Goal: Task Accomplishment & Management: Manage account settings

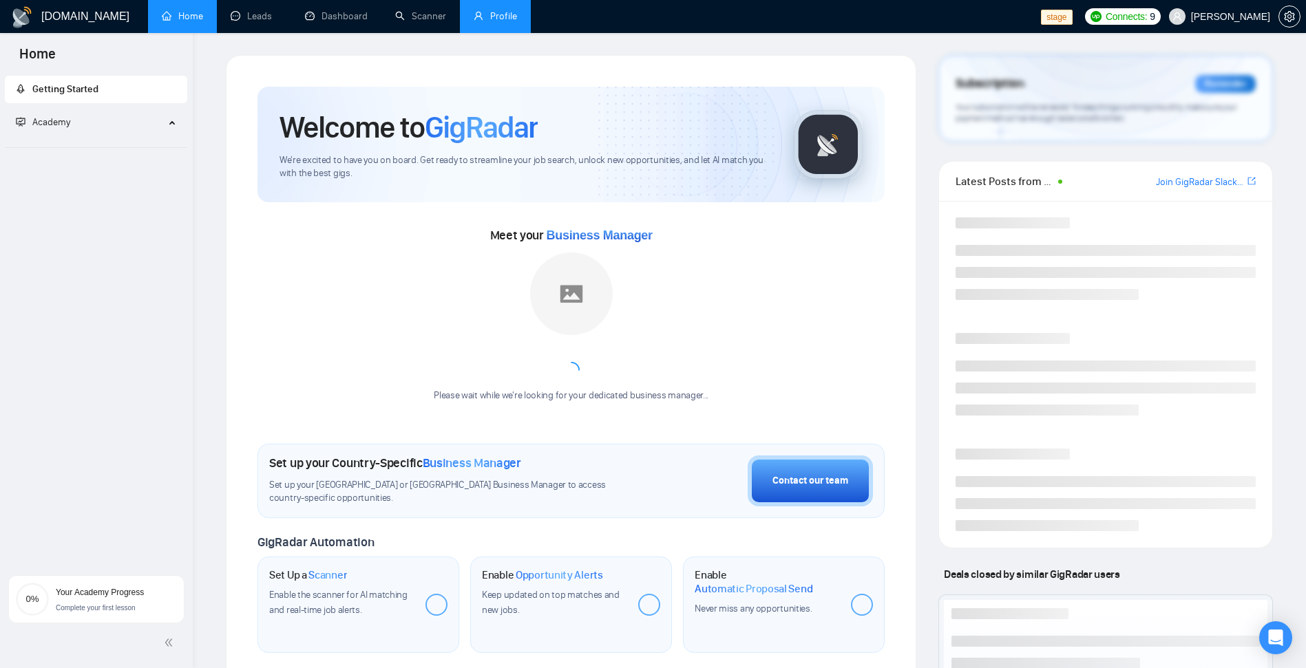
click at [501, 14] on link "Profile" at bounding box center [495, 16] width 43 height 12
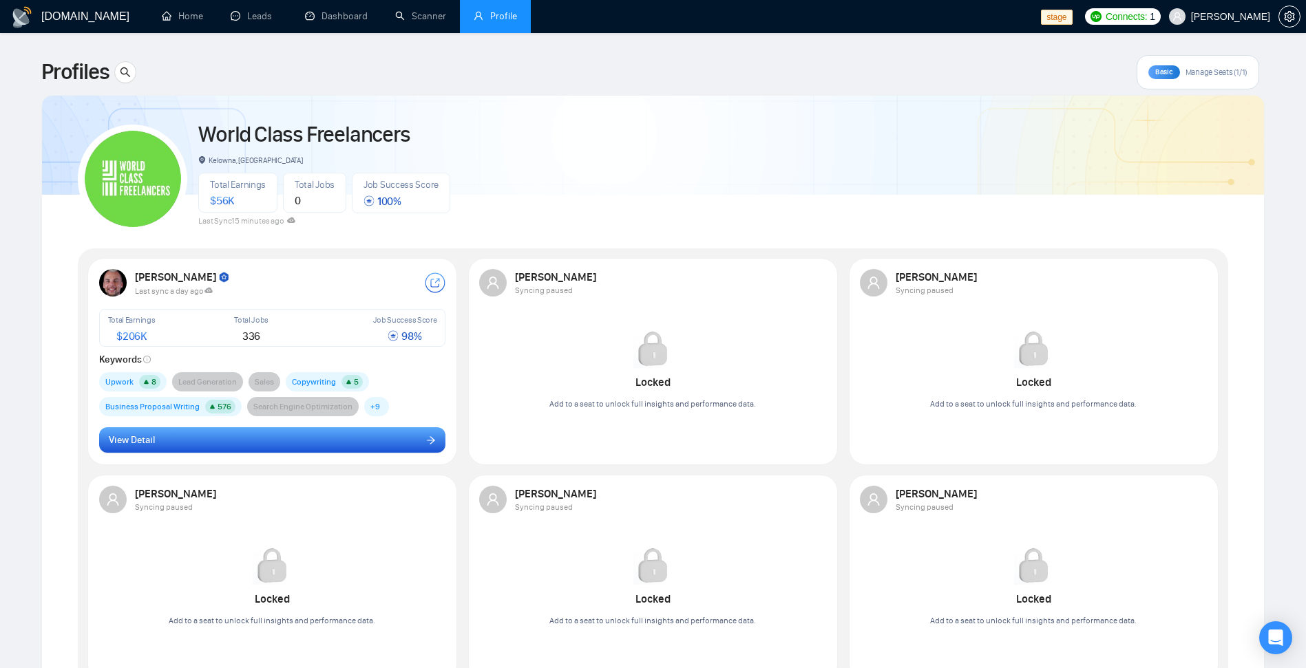
click at [242, 449] on button "View Detail" at bounding box center [272, 440] width 347 height 26
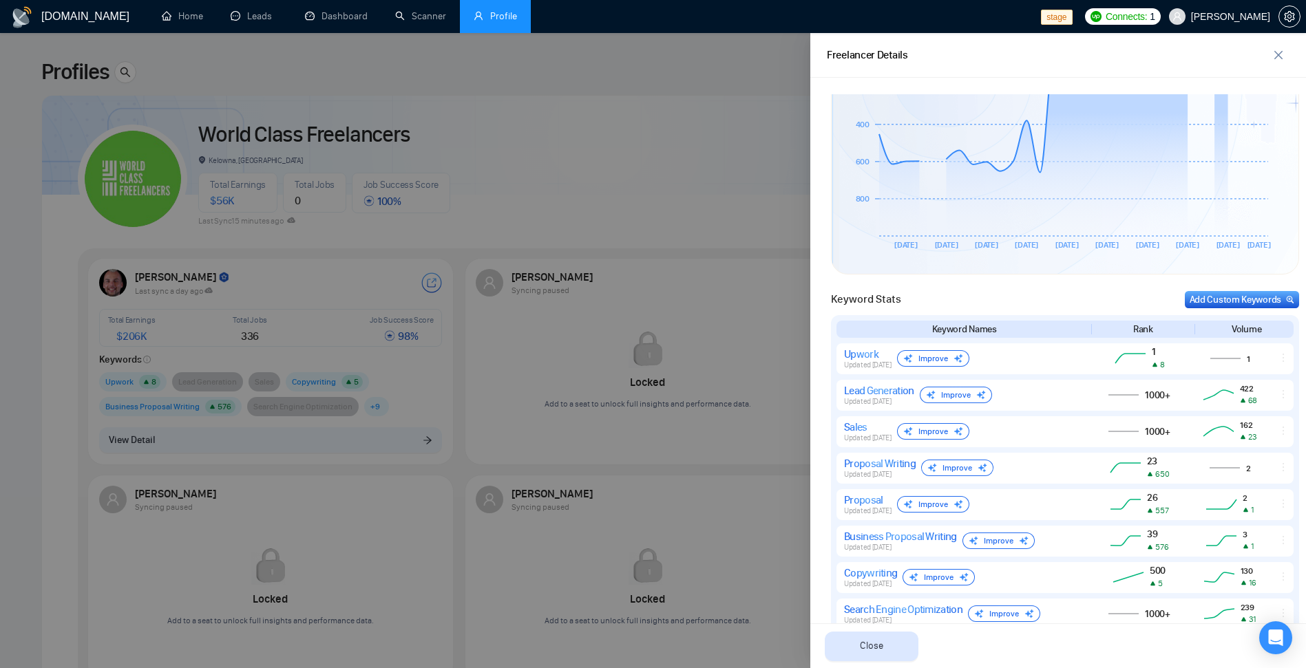
click at [552, 145] on div at bounding box center [653, 350] width 1306 height 635
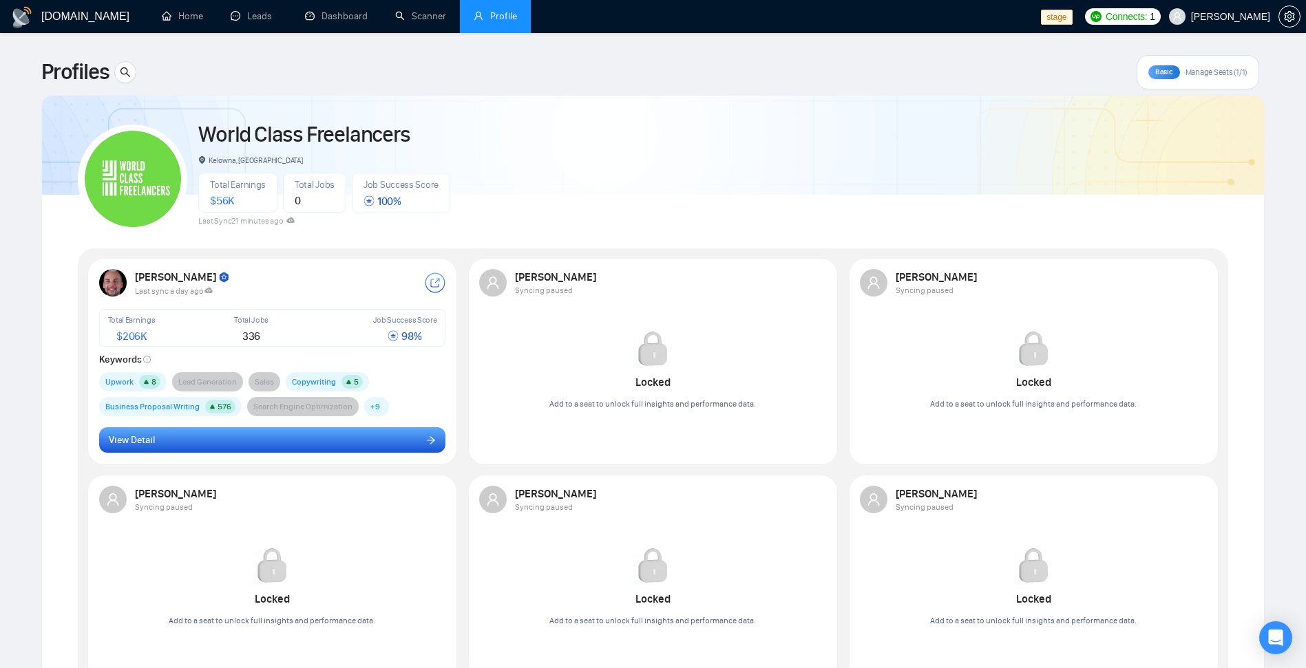
click at [337, 434] on button "View Detail" at bounding box center [272, 440] width 347 height 26
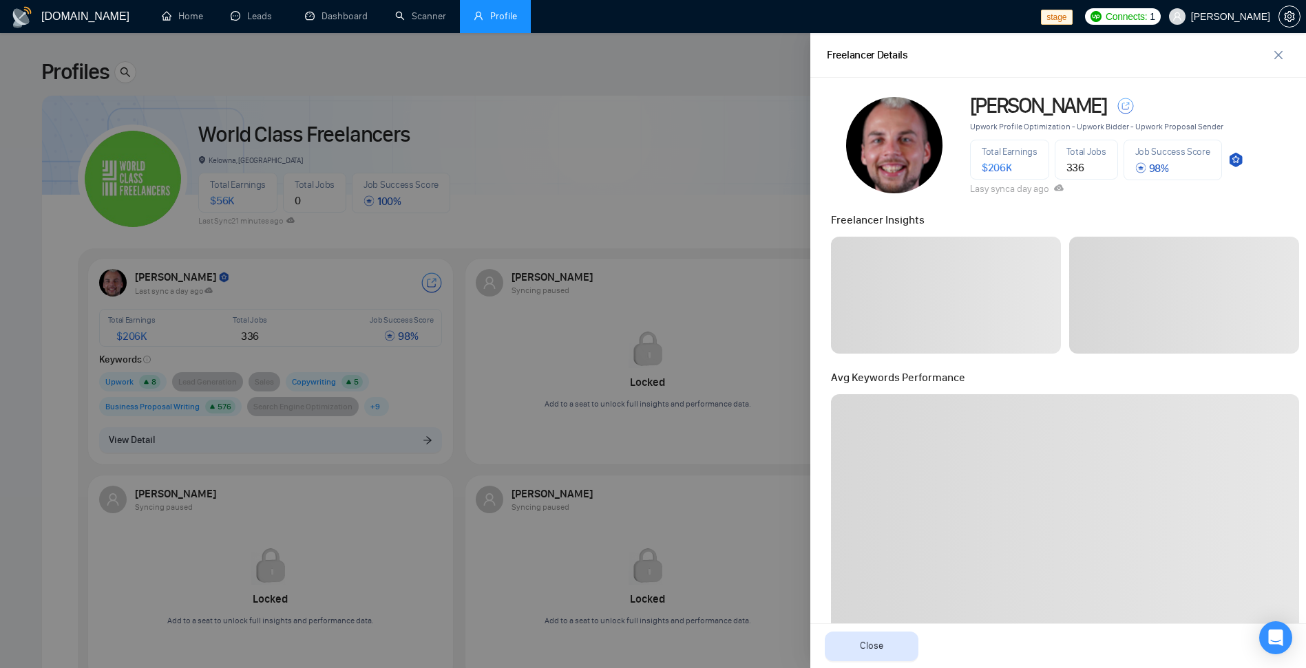
click at [720, 125] on div at bounding box center [653, 350] width 1306 height 635
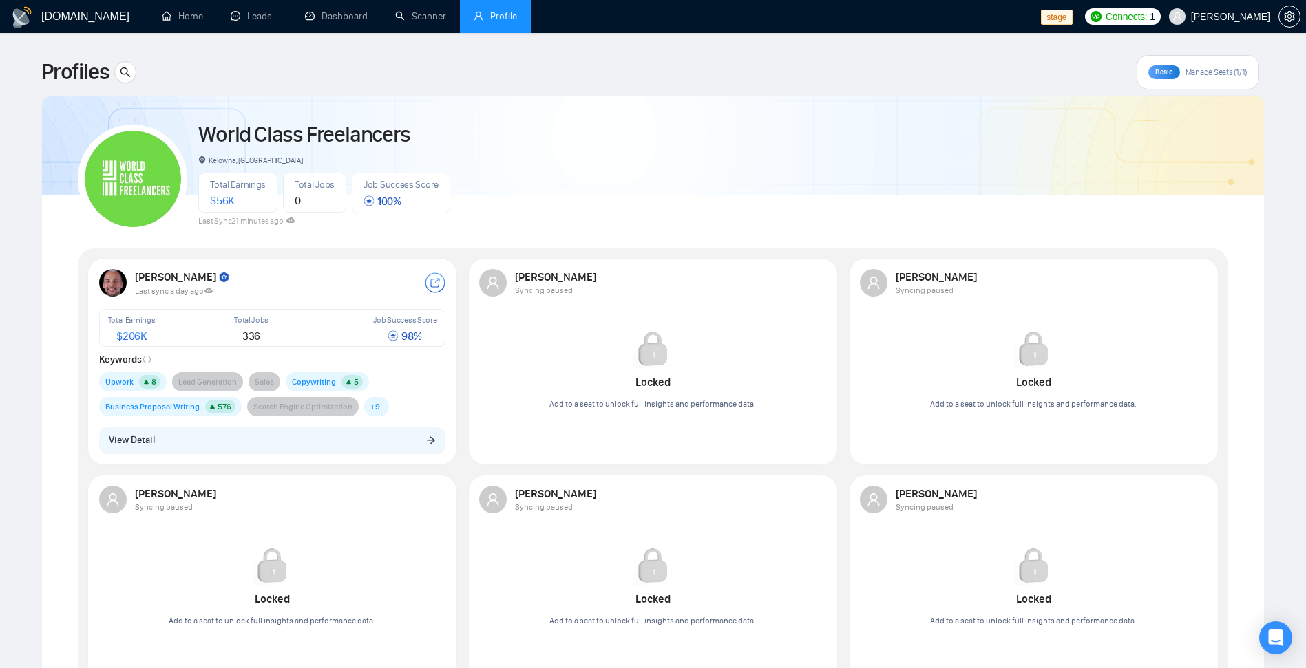
click at [1192, 78] on div "Basic Manage Seats (1/1)" at bounding box center [1198, 72] width 123 height 34
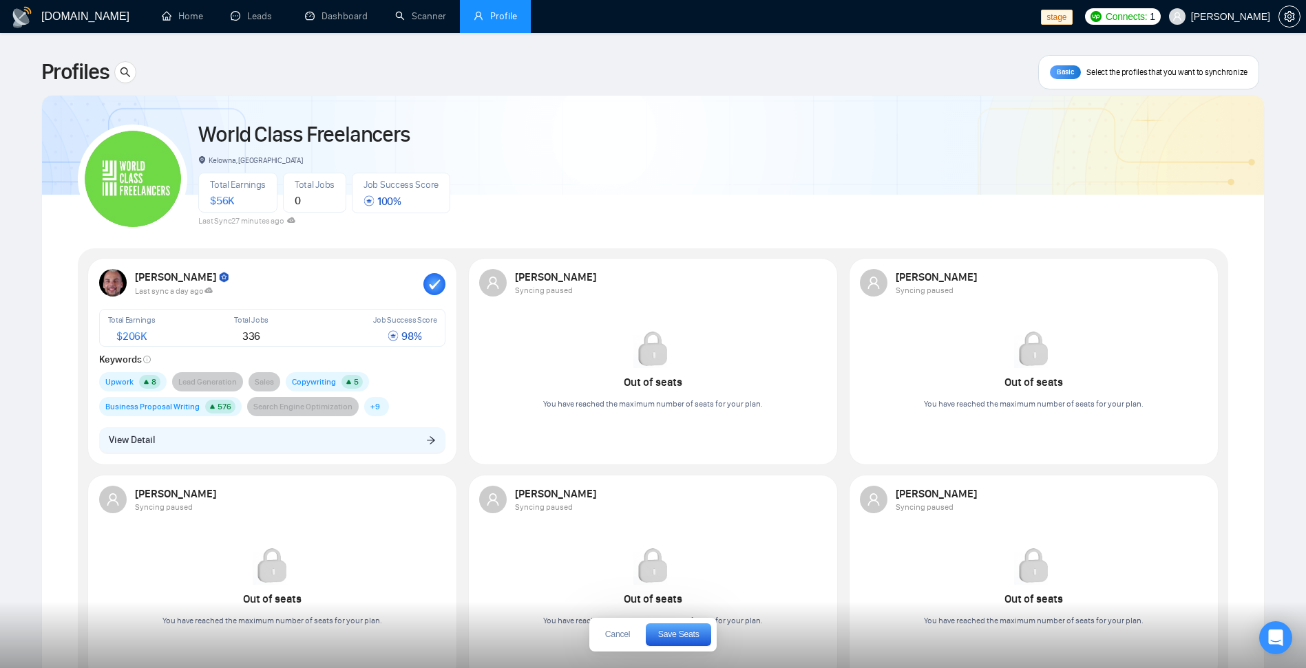
click at [430, 280] on rect "button" at bounding box center [434, 284] width 22 height 22
click at [816, 286] on div at bounding box center [815, 283] width 22 height 22
click at [673, 635] on span "Save Seats" at bounding box center [678, 635] width 41 height 8
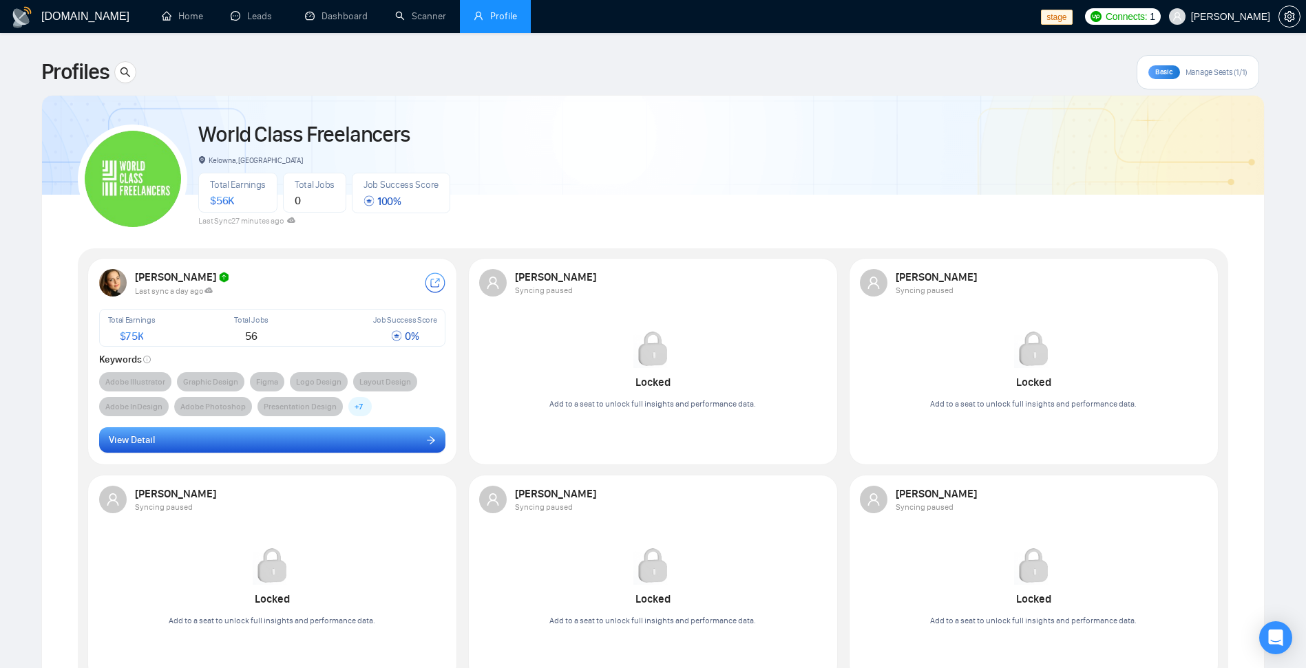
click at [260, 448] on button "View Detail" at bounding box center [272, 440] width 347 height 26
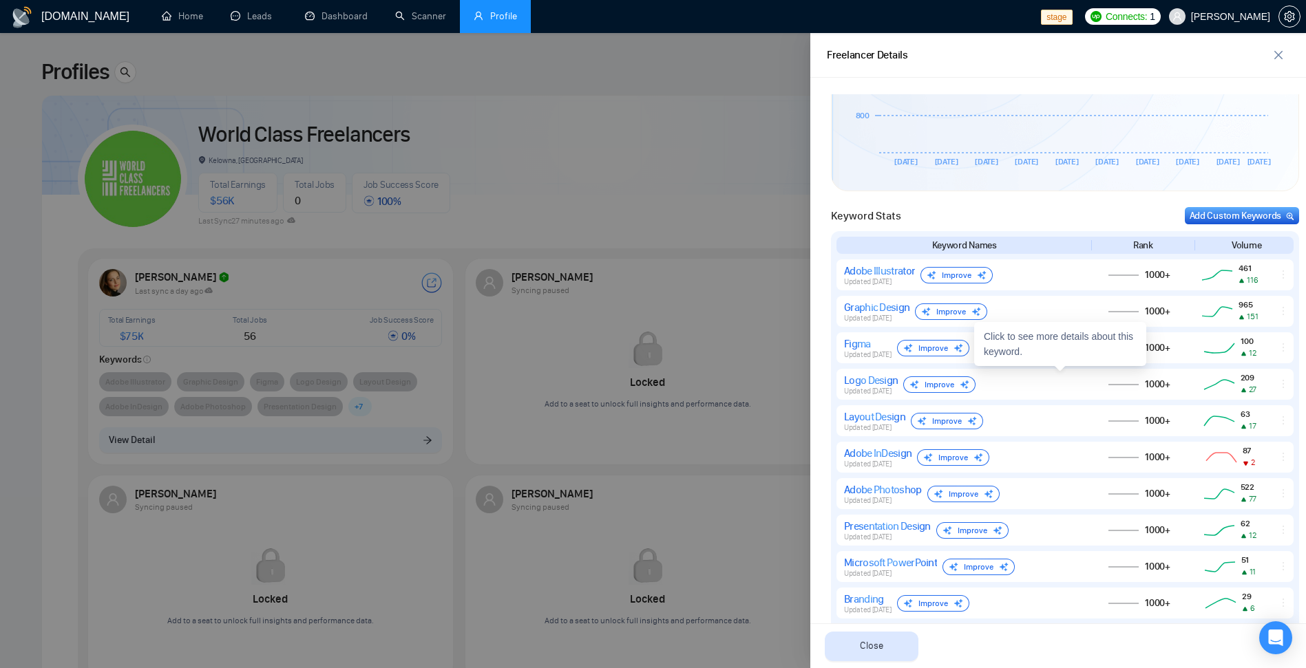
scroll to position [826, 0]
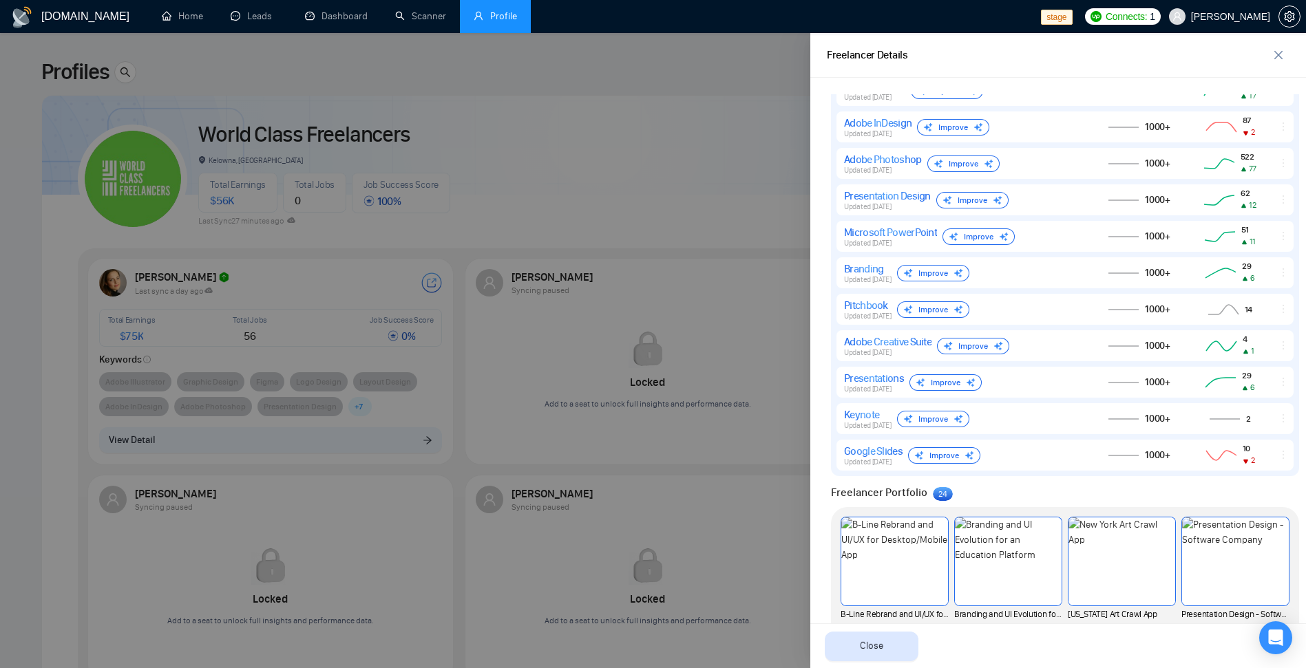
click at [734, 162] on div at bounding box center [653, 350] width 1306 height 635
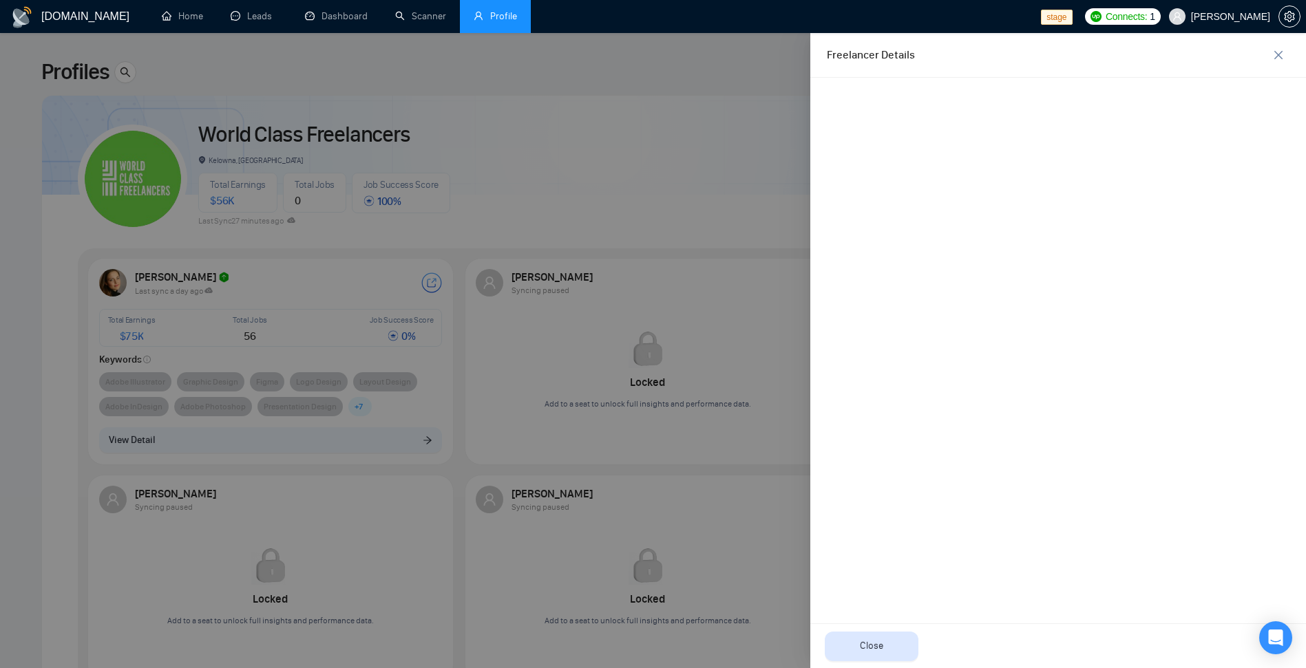
scroll to position [0, 0]
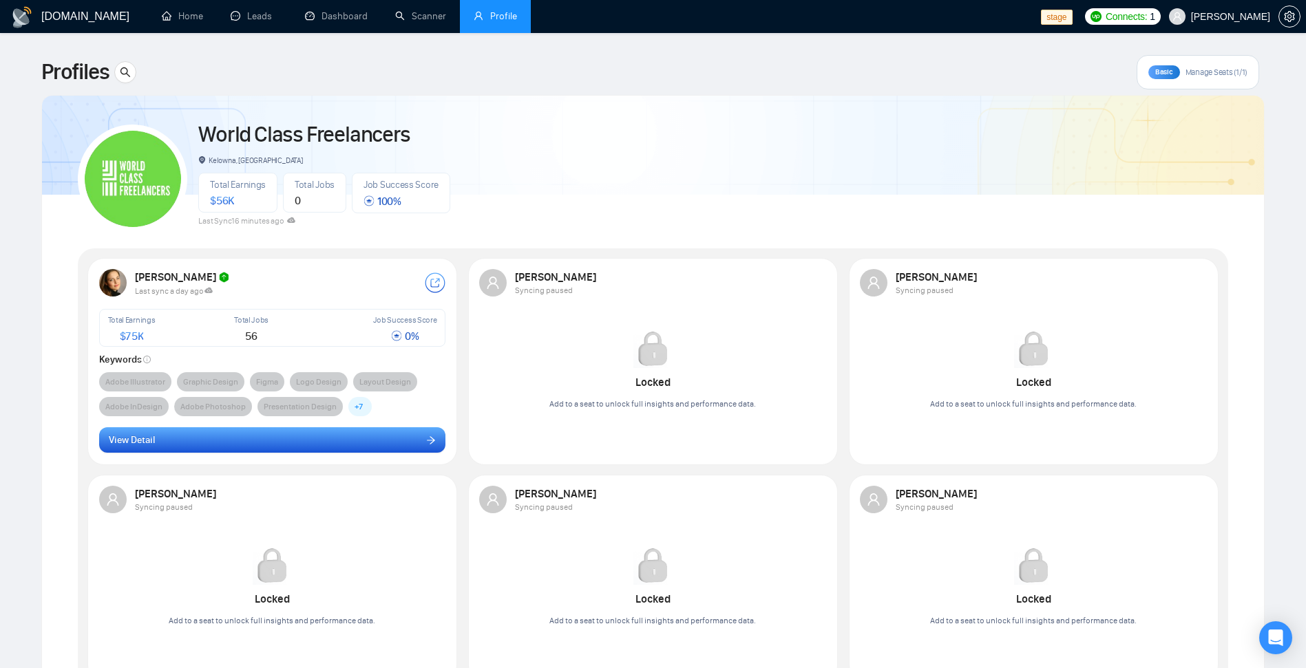
click at [275, 445] on button "View Detail" at bounding box center [272, 440] width 347 height 26
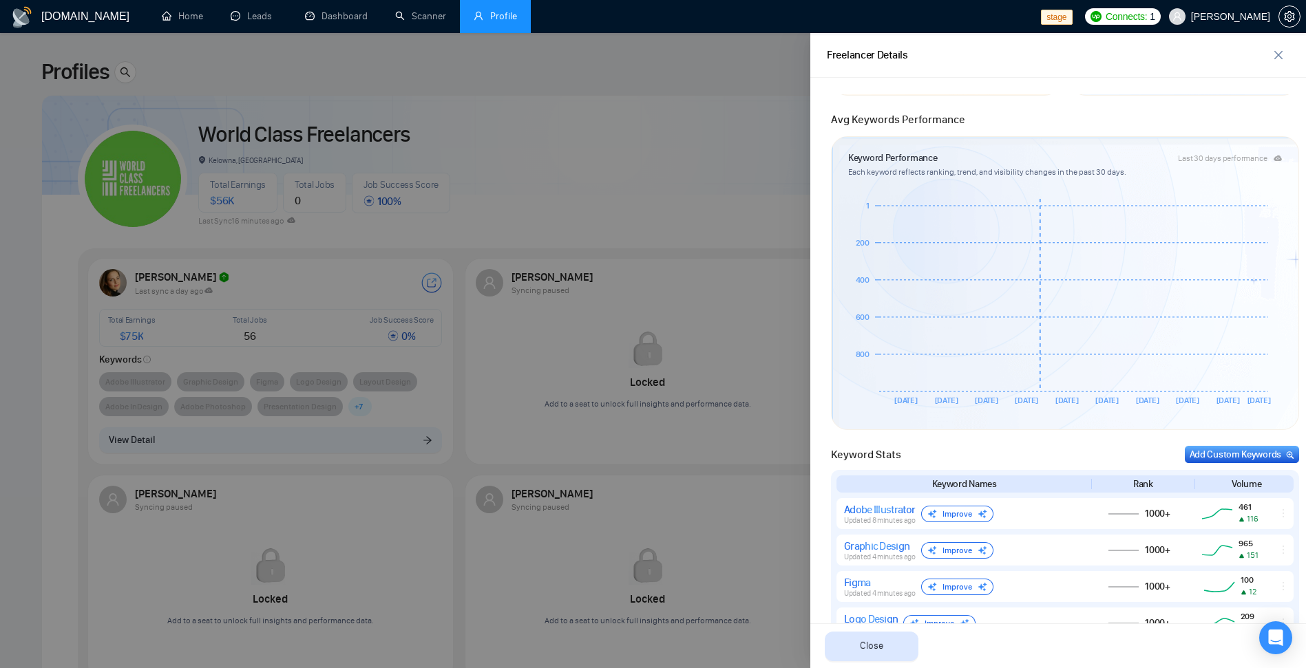
scroll to position [83, 0]
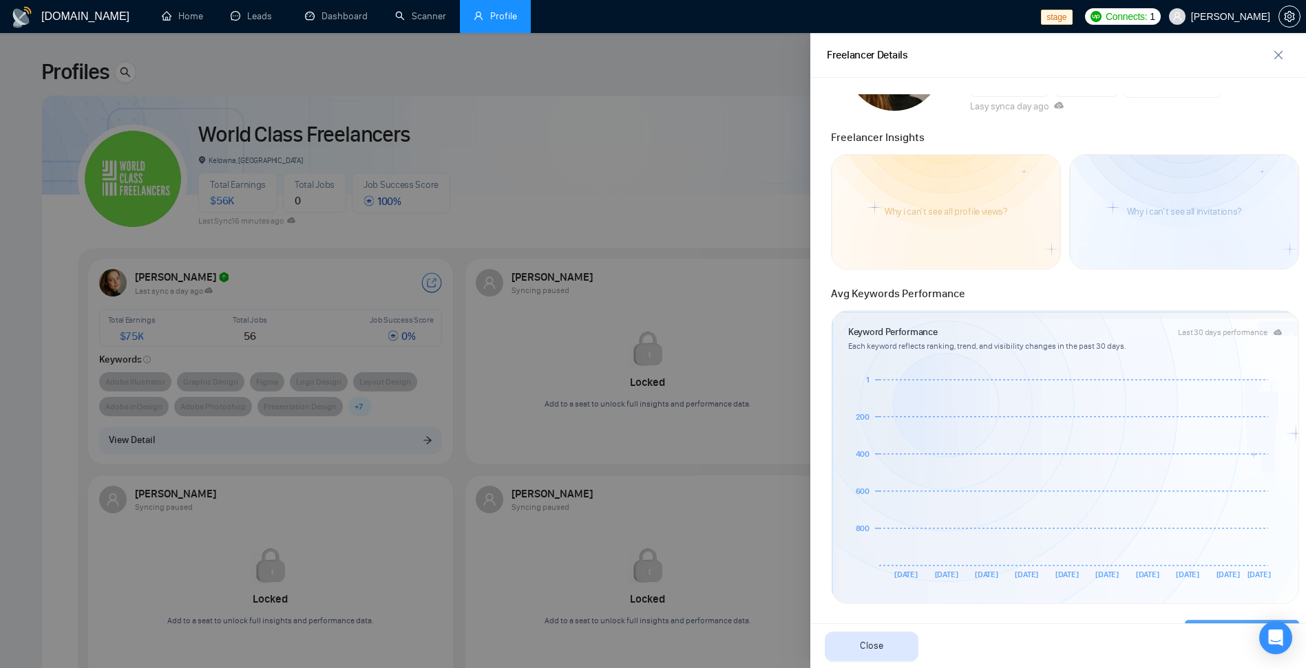
click at [664, 209] on div at bounding box center [653, 350] width 1306 height 635
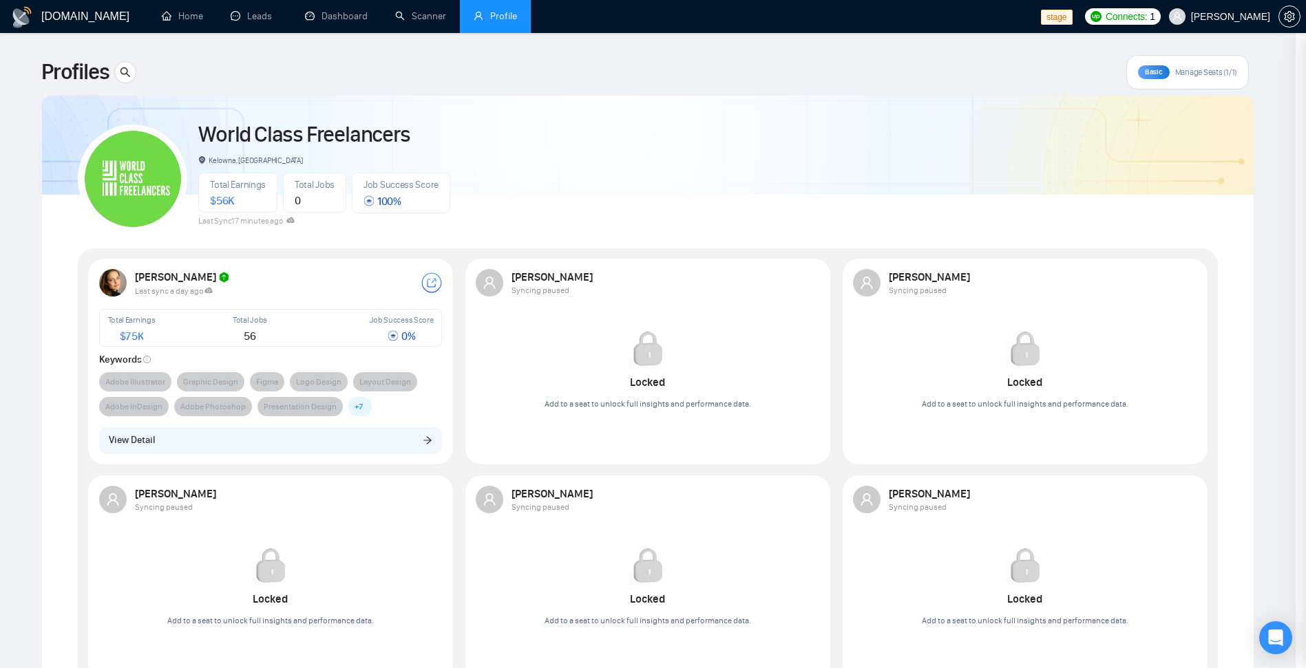
scroll to position [0, 0]
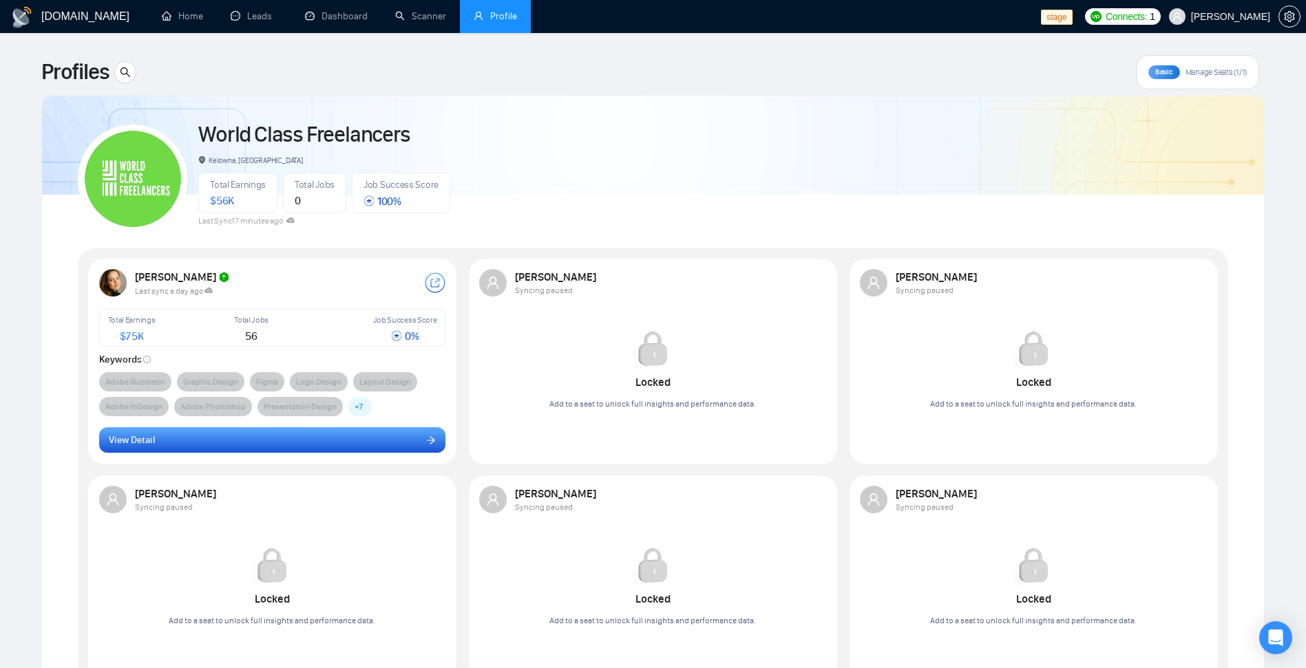
click at [231, 447] on button "View Detail" at bounding box center [272, 440] width 347 height 26
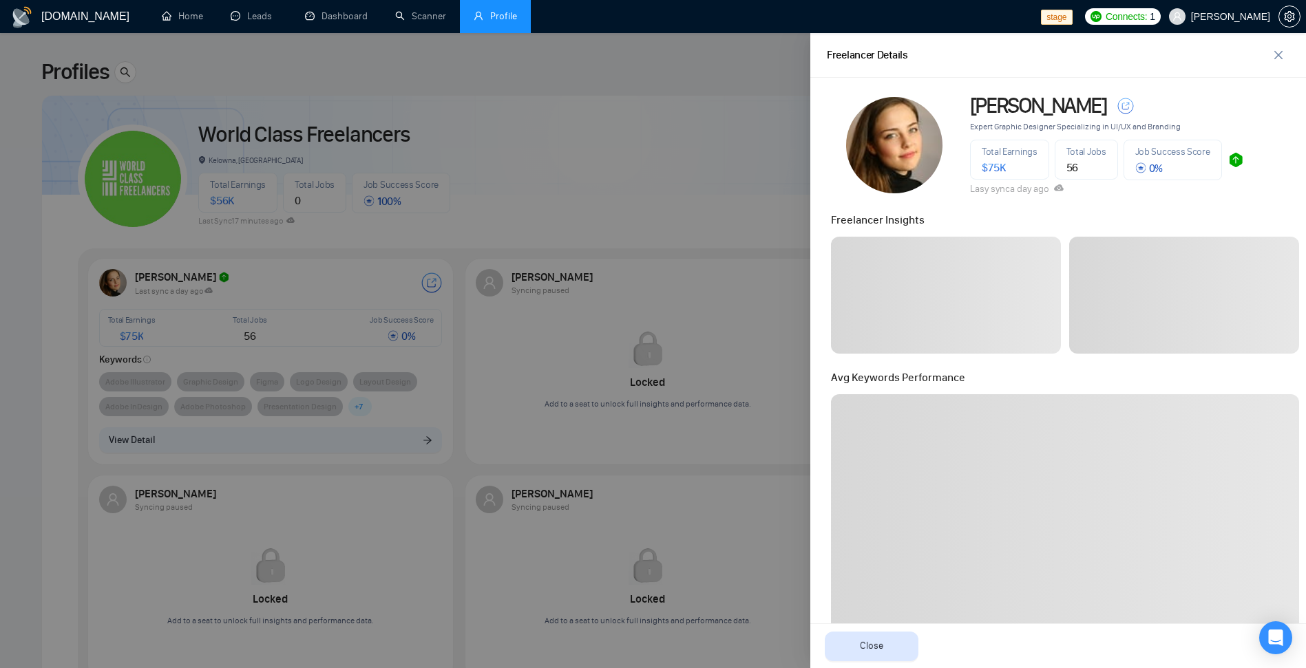
click at [735, 189] on div at bounding box center [653, 350] width 1306 height 635
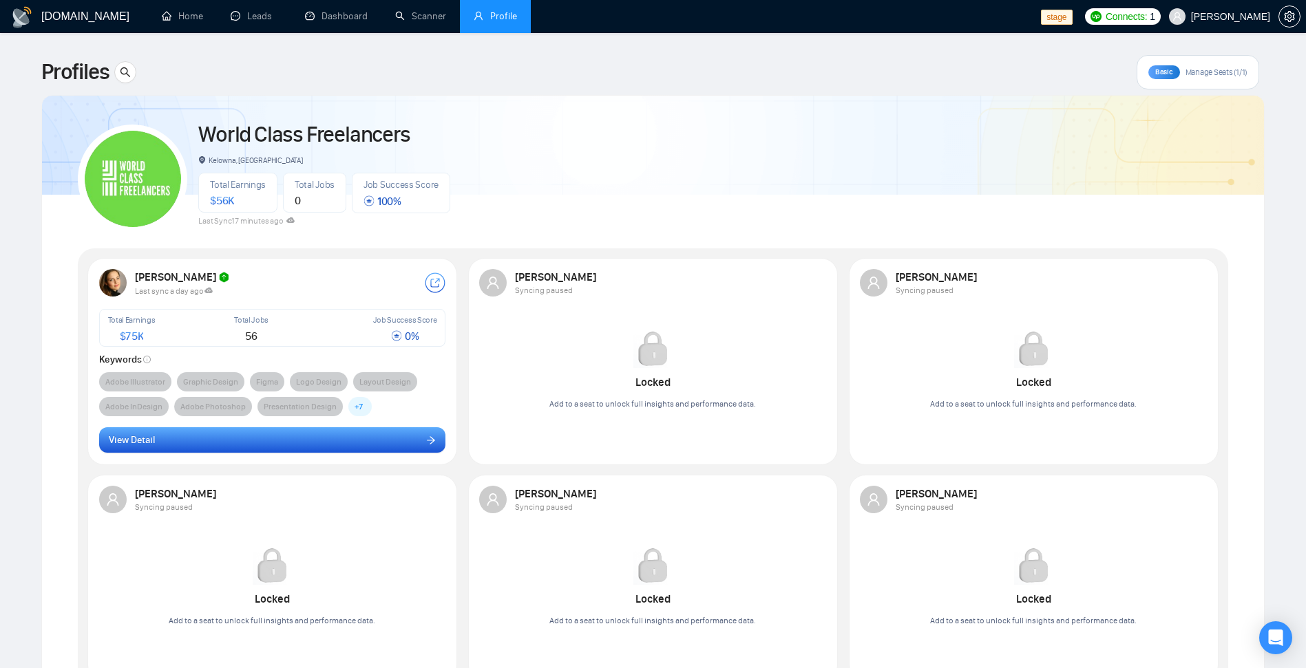
click at [279, 438] on button "View Detail" at bounding box center [272, 440] width 347 height 26
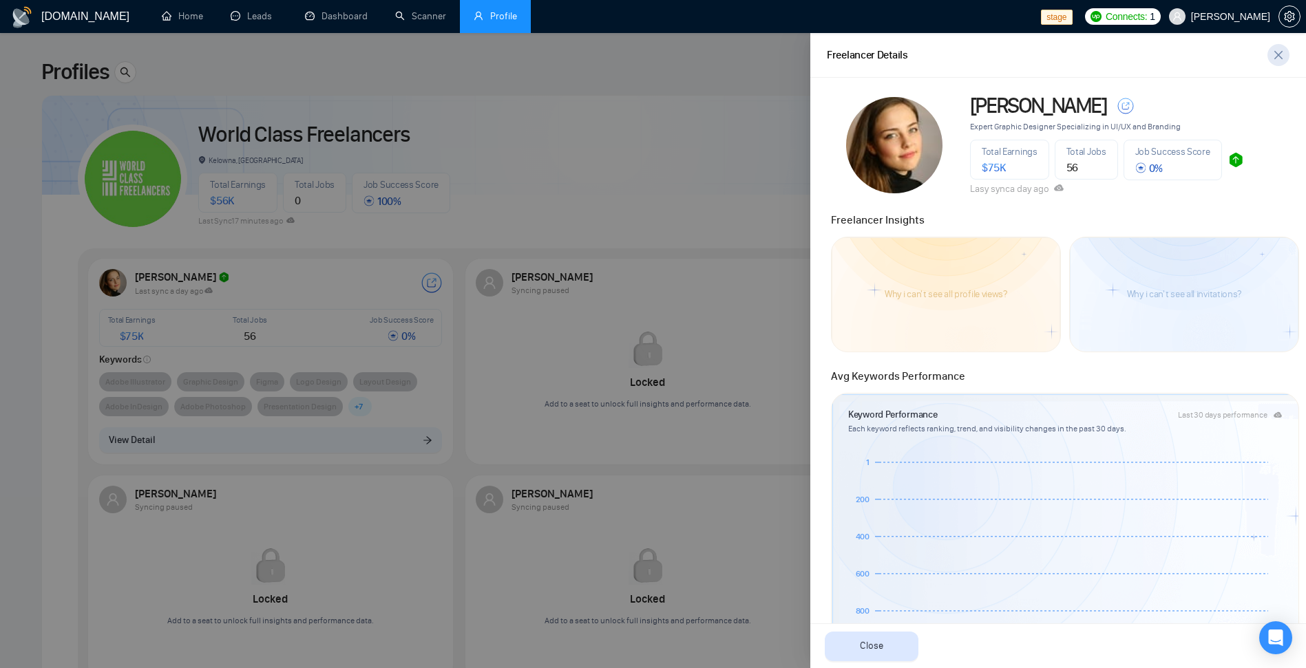
click at [1280, 58] on icon "close" at bounding box center [1278, 55] width 11 height 11
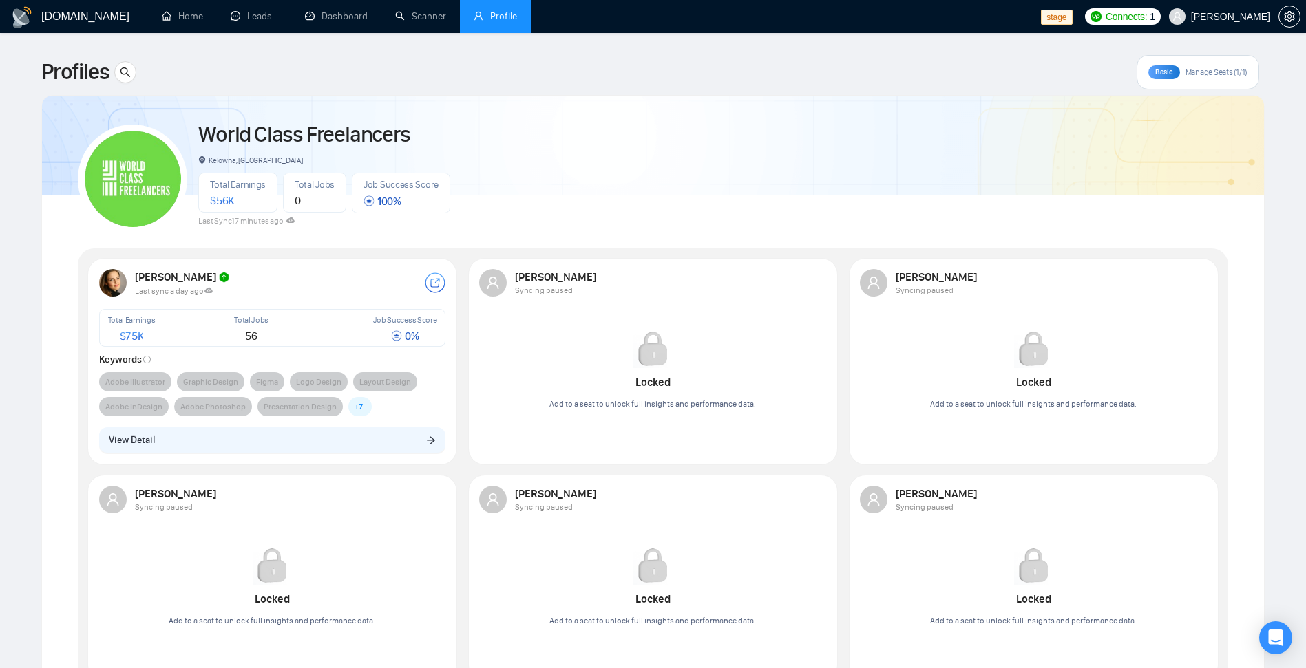
click at [1179, 66] on div "Basic Manage Seats (1/1)" at bounding box center [1198, 72] width 123 height 34
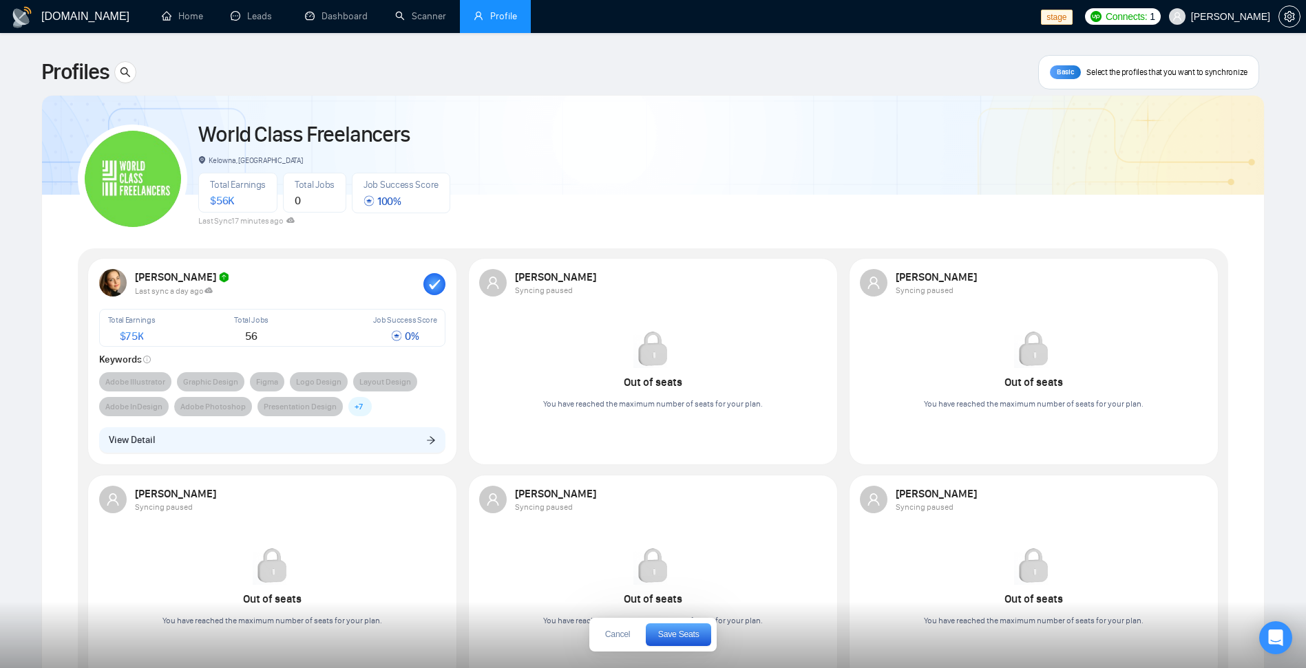
click at [401, 286] on div "Last sync a day ago" at bounding box center [279, 290] width 288 height 12
click at [417, 282] on div "[PERSON_NAME]" at bounding box center [279, 278] width 288 height 14
click at [427, 283] on rect "button" at bounding box center [434, 284] width 22 height 22
click at [808, 284] on div at bounding box center [815, 283] width 22 height 22
click at [683, 638] on span "Save Seats" at bounding box center [678, 635] width 41 height 8
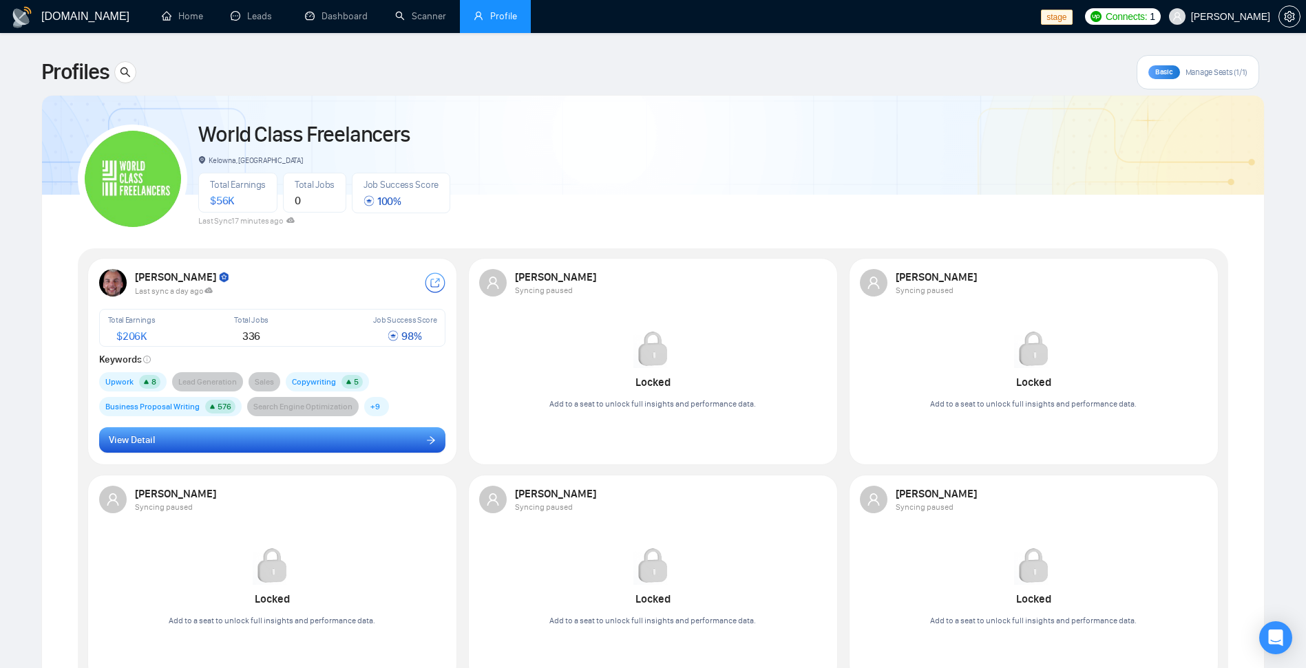
click at [276, 452] on button "View Detail" at bounding box center [272, 440] width 347 height 26
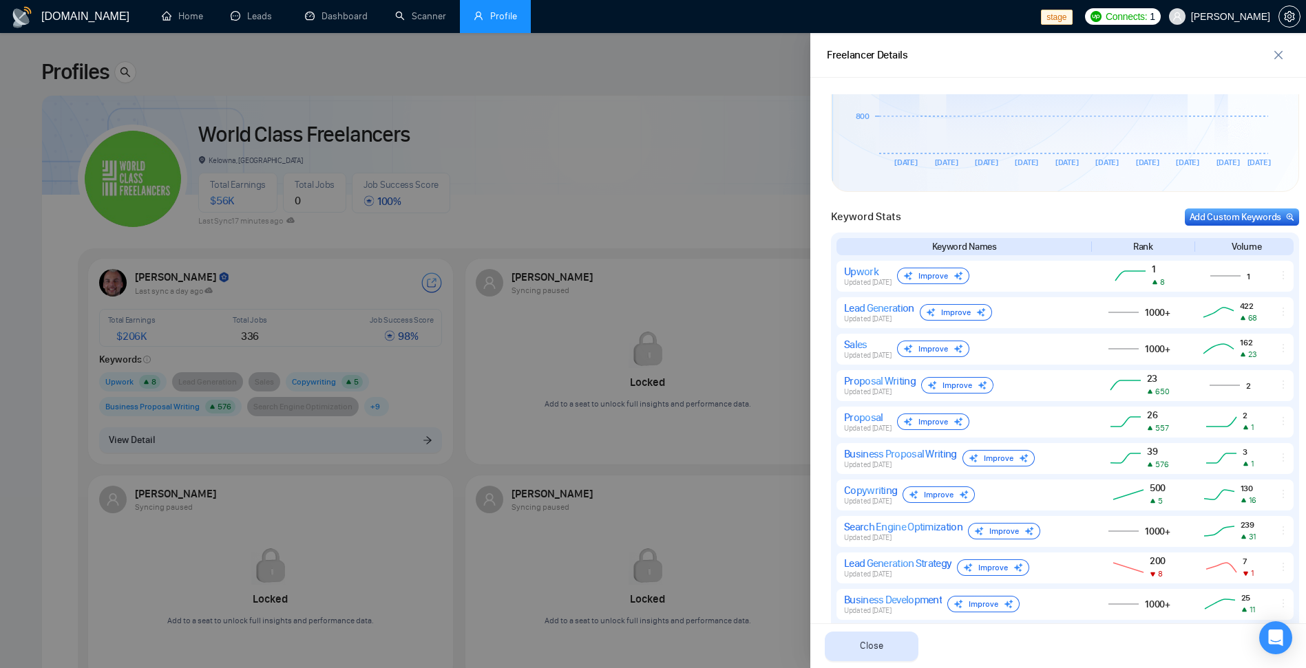
scroll to position [891, 0]
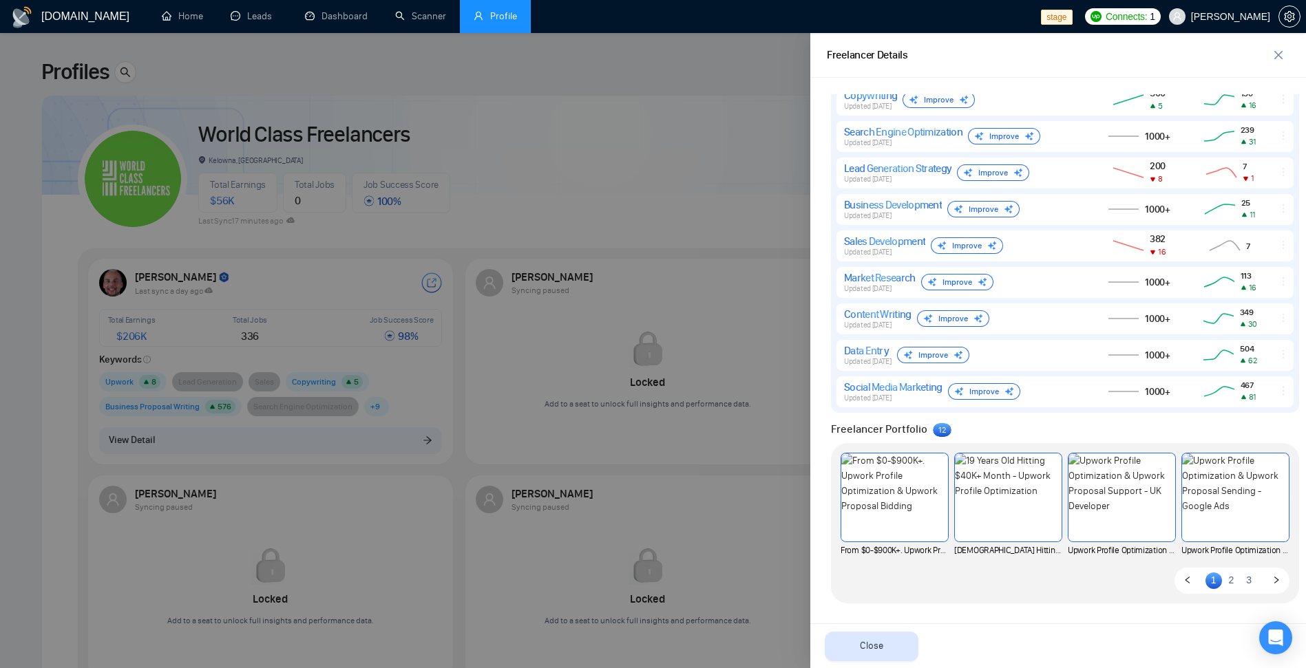
click at [716, 174] on div at bounding box center [653, 350] width 1306 height 635
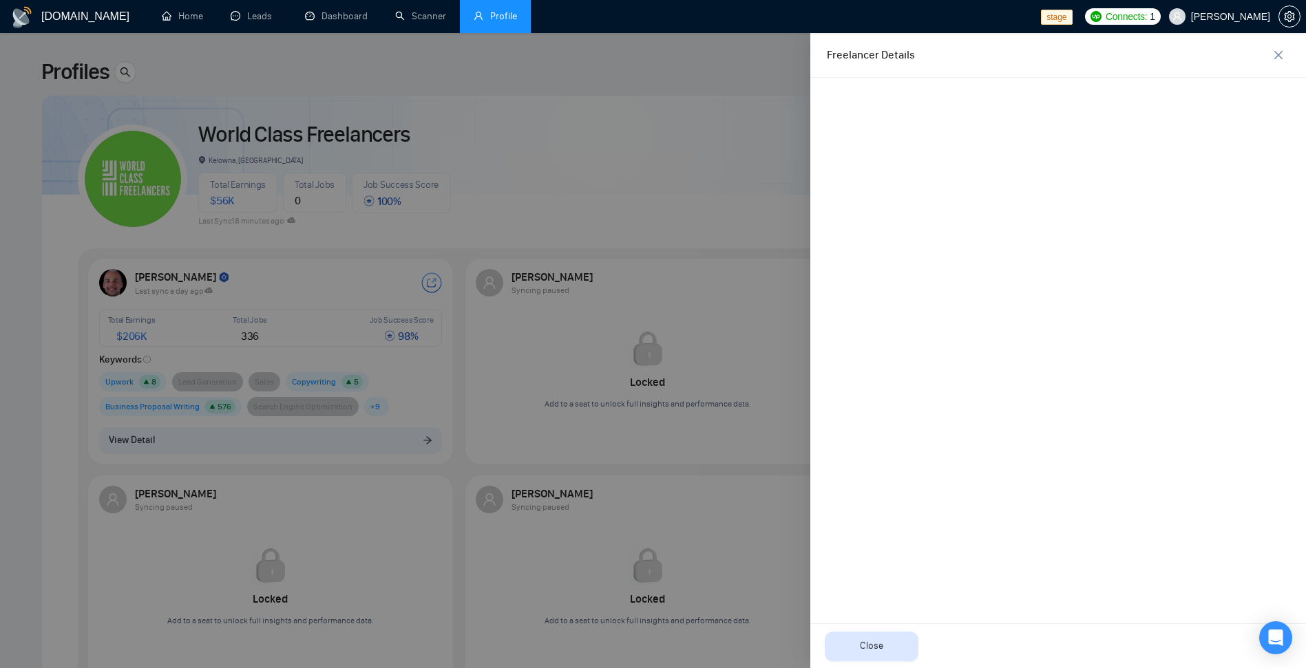
scroll to position [0, 0]
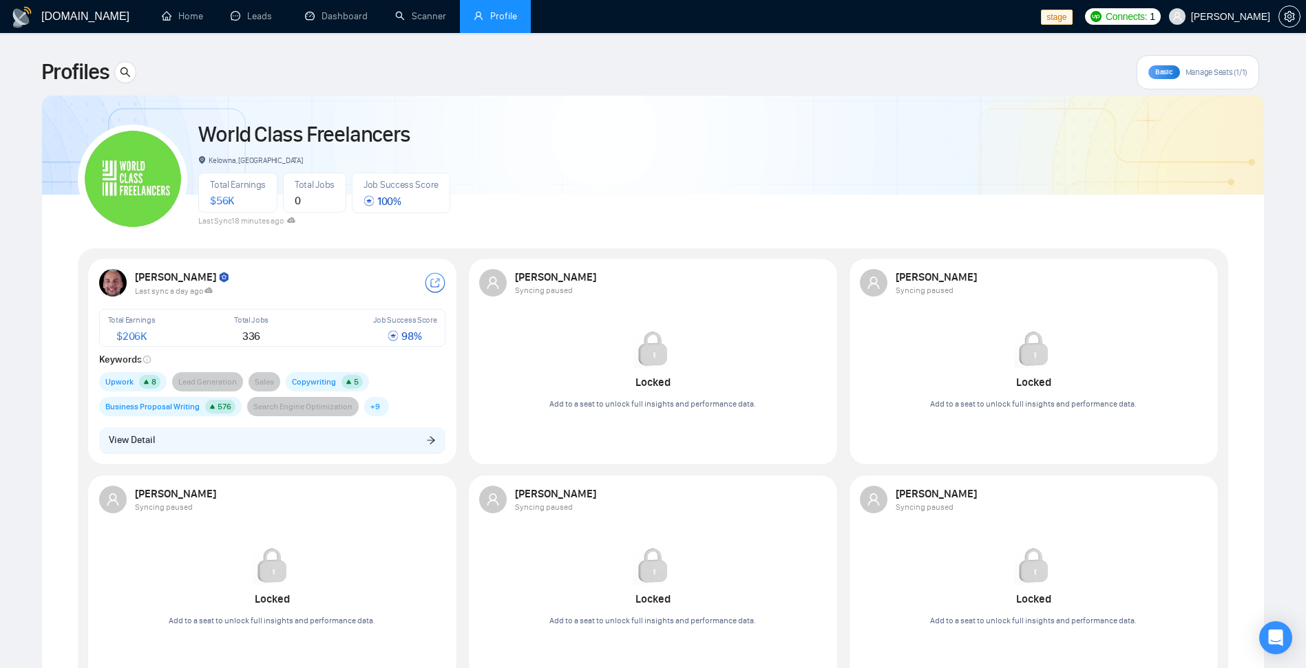
click at [1194, 67] on span "Manage Seats (1/1)" at bounding box center [1216, 72] width 62 height 11
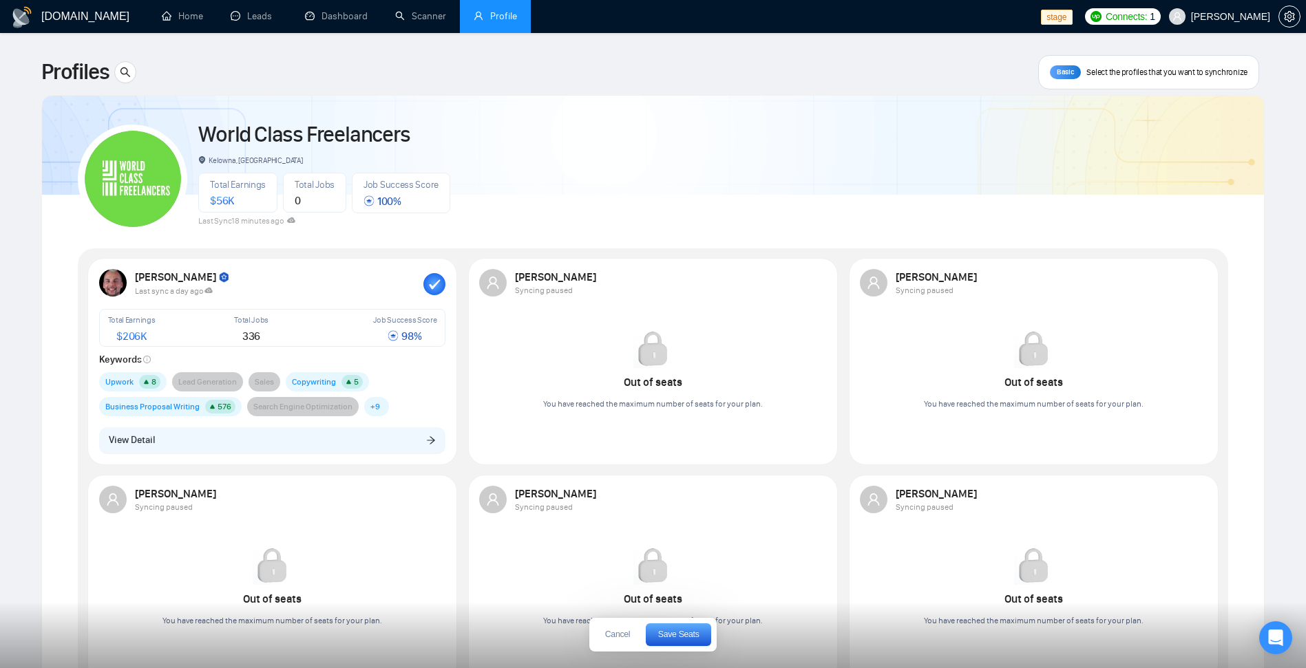
click at [439, 286] on rect "button" at bounding box center [434, 284] width 22 height 22
click at [817, 285] on div at bounding box center [815, 283] width 22 height 22
click at [692, 635] on span "Save Seats" at bounding box center [678, 635] width 41 height 8
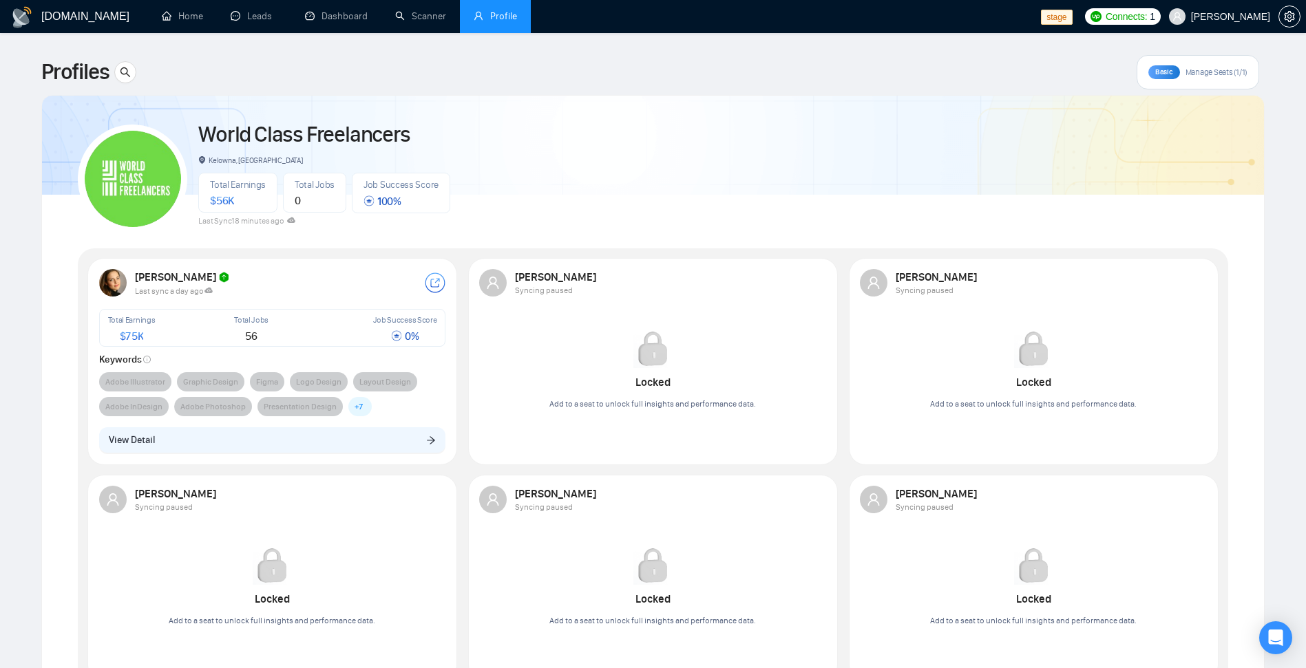
click at [324, 458] on div "[PERSON_NAME] Last sync a day ago Total Earnings $ 75K Total Jobs 56 Job Succes…" at bounding box center [272, 361] width 363 height 200
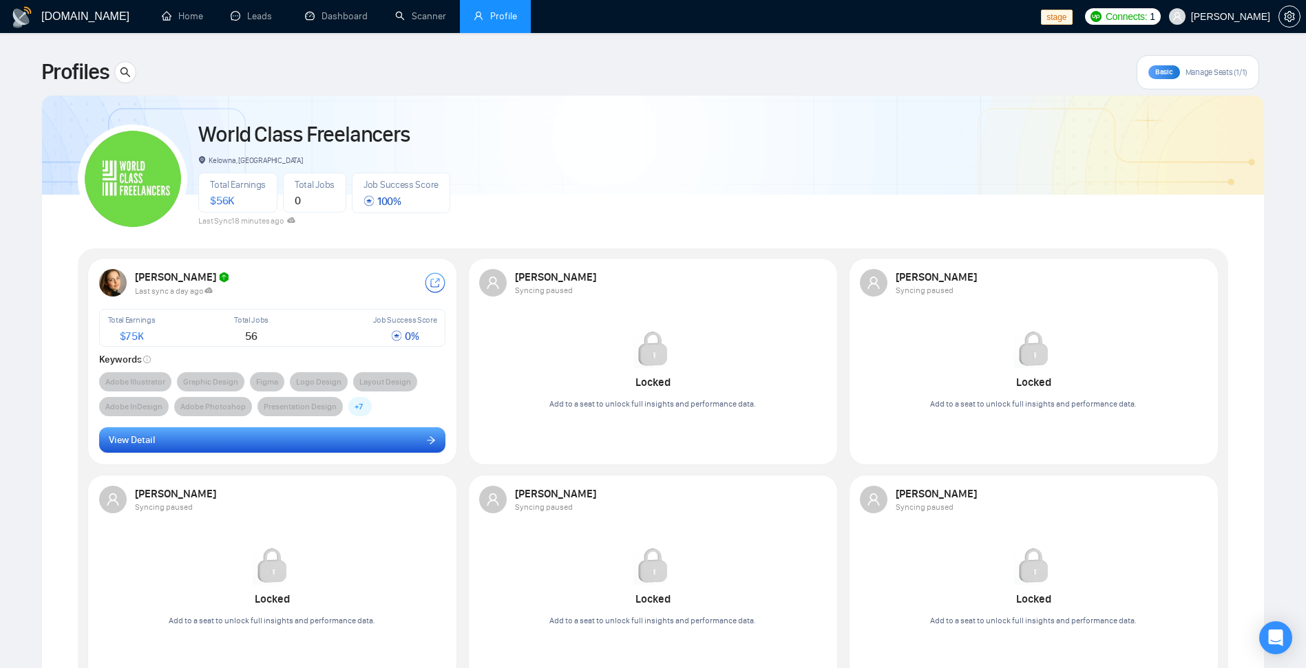
click at [331, 450] on button "View Detail" at bounding box center [272, 440] width 347 height 26
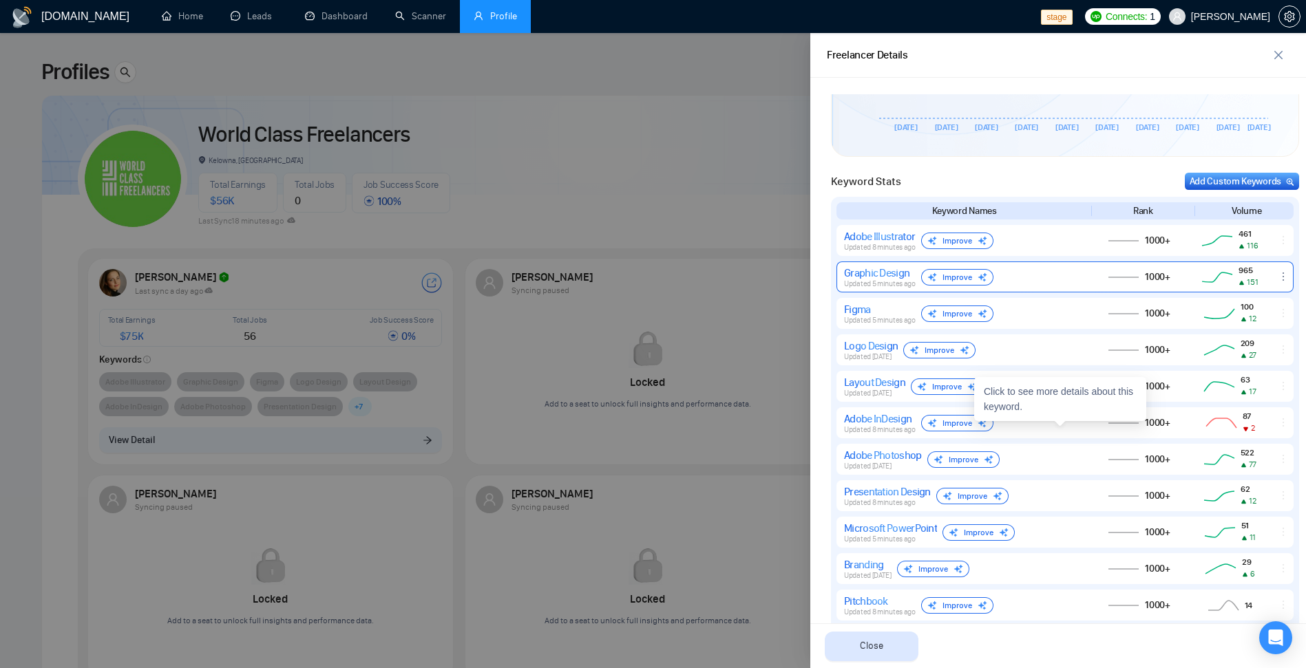
scroll to position [531, 0]
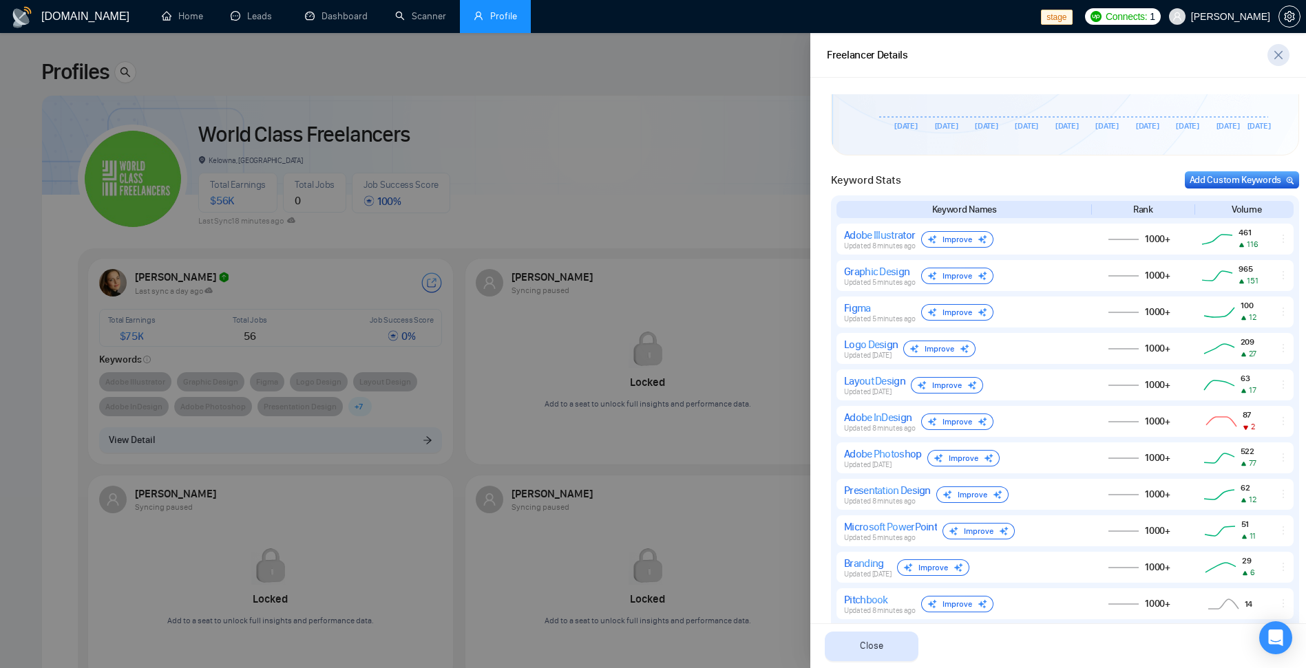
click at [1285, 58] on span "close" at bounding box center [1278, 55] width 21 height 11
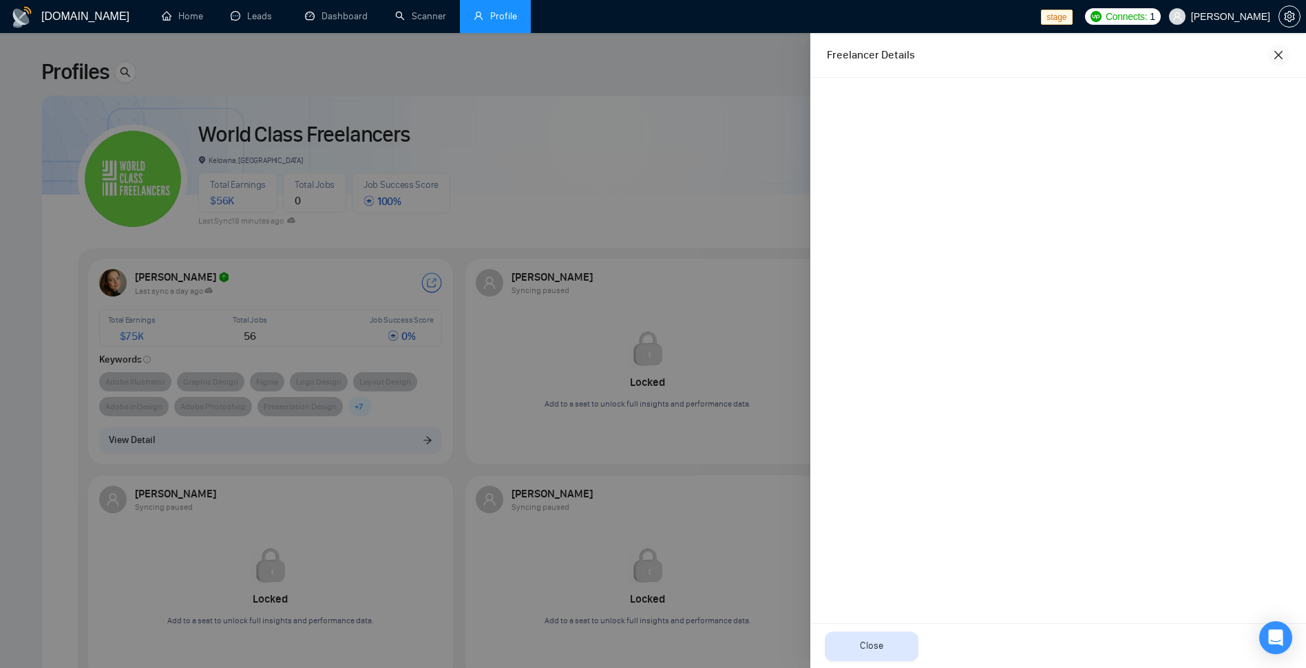
scroll to position [0, 0]
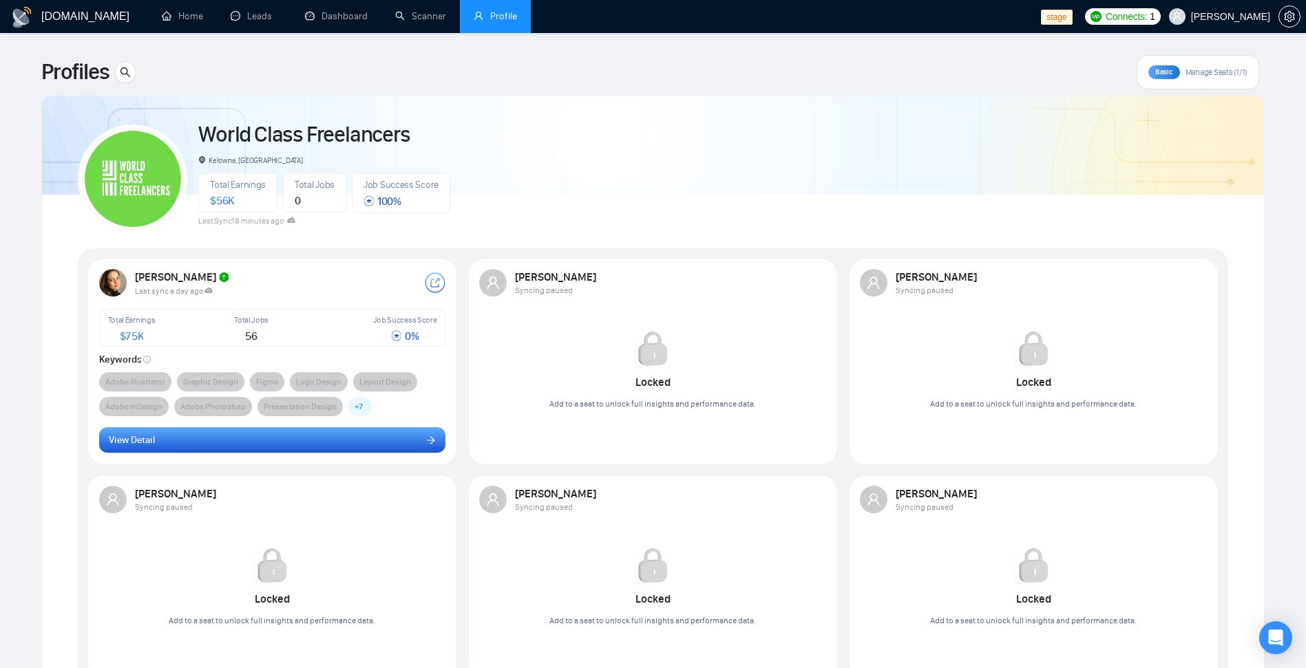
click at [283, 445] on button "View Detail" at bounding box center [272, 440] width 347 height 26
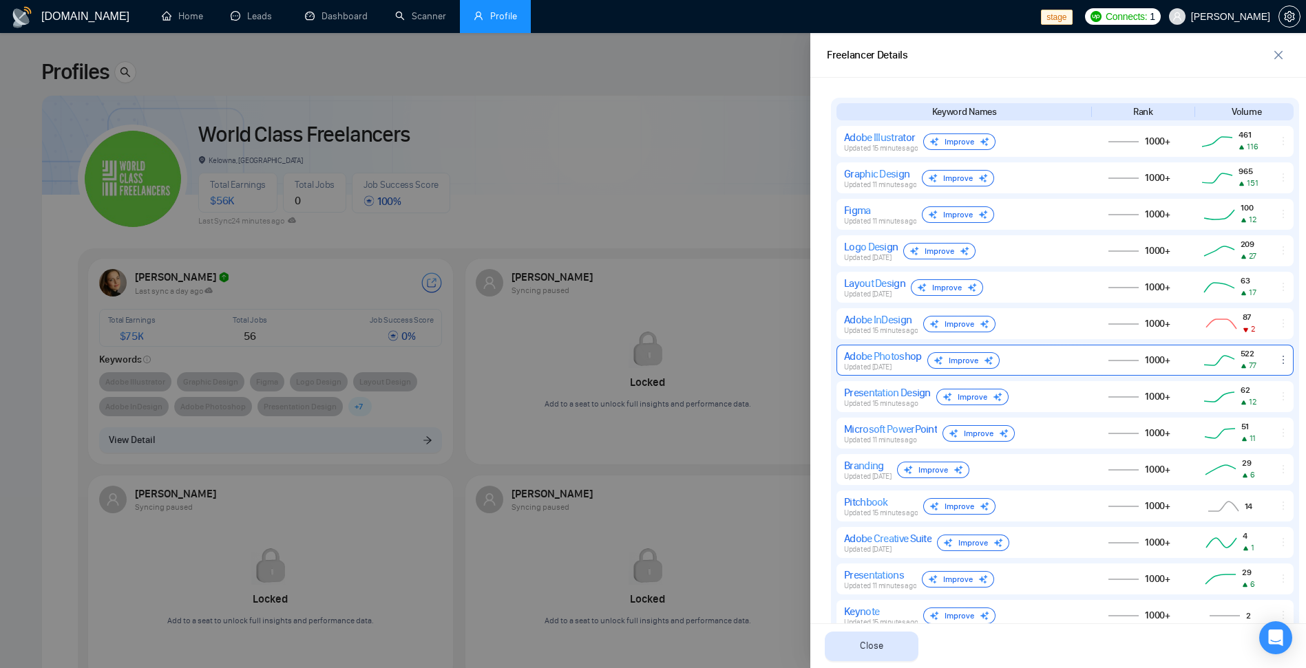
scroll to position [642, 0]
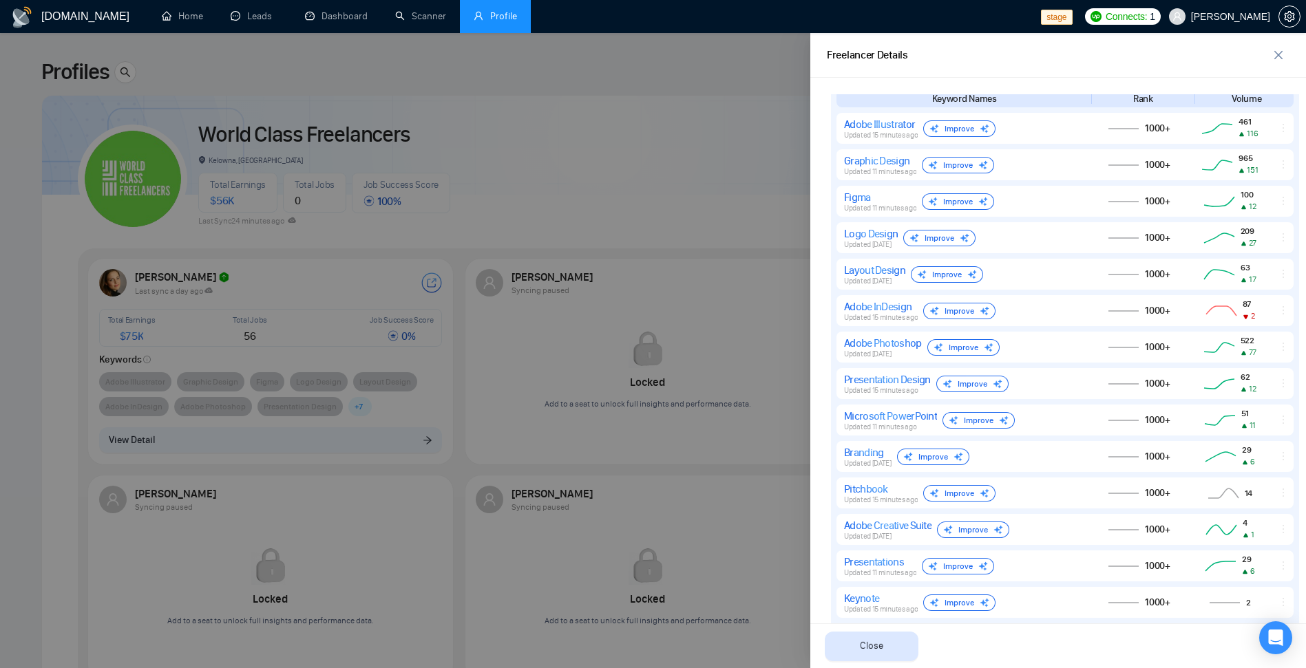
click at [716, 63] on div at bounding box center [653, 350] width 1306 height 635
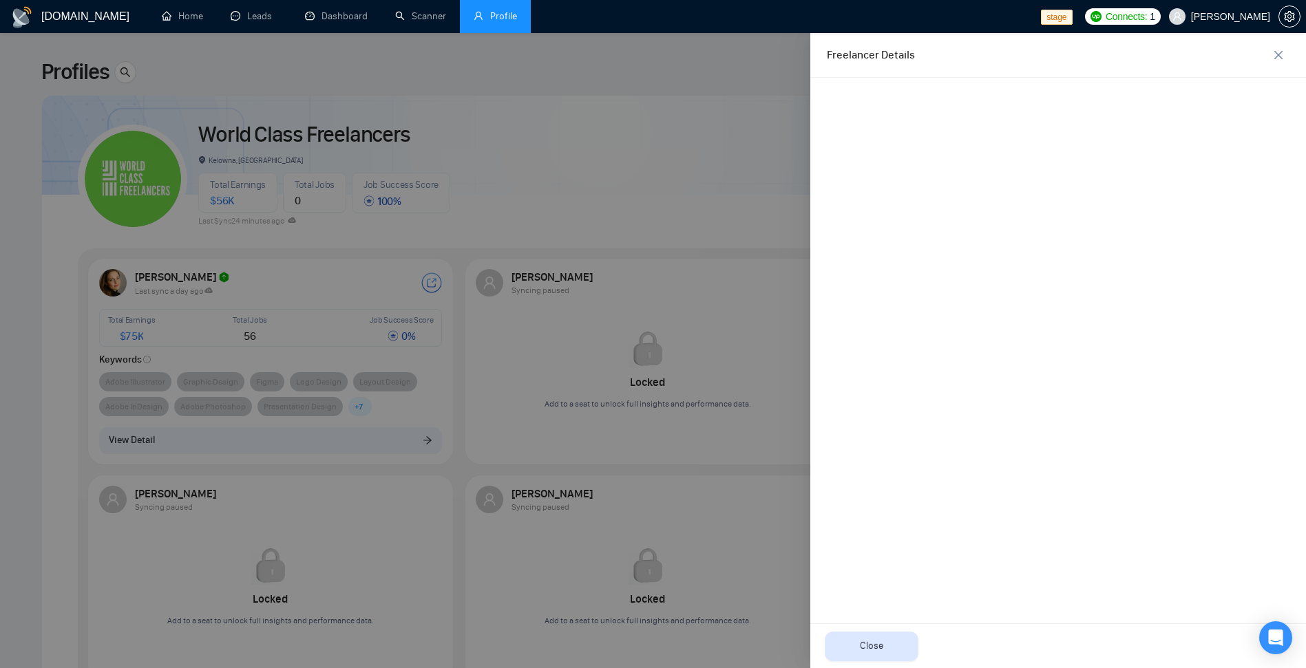
scroll to position [0, 0]
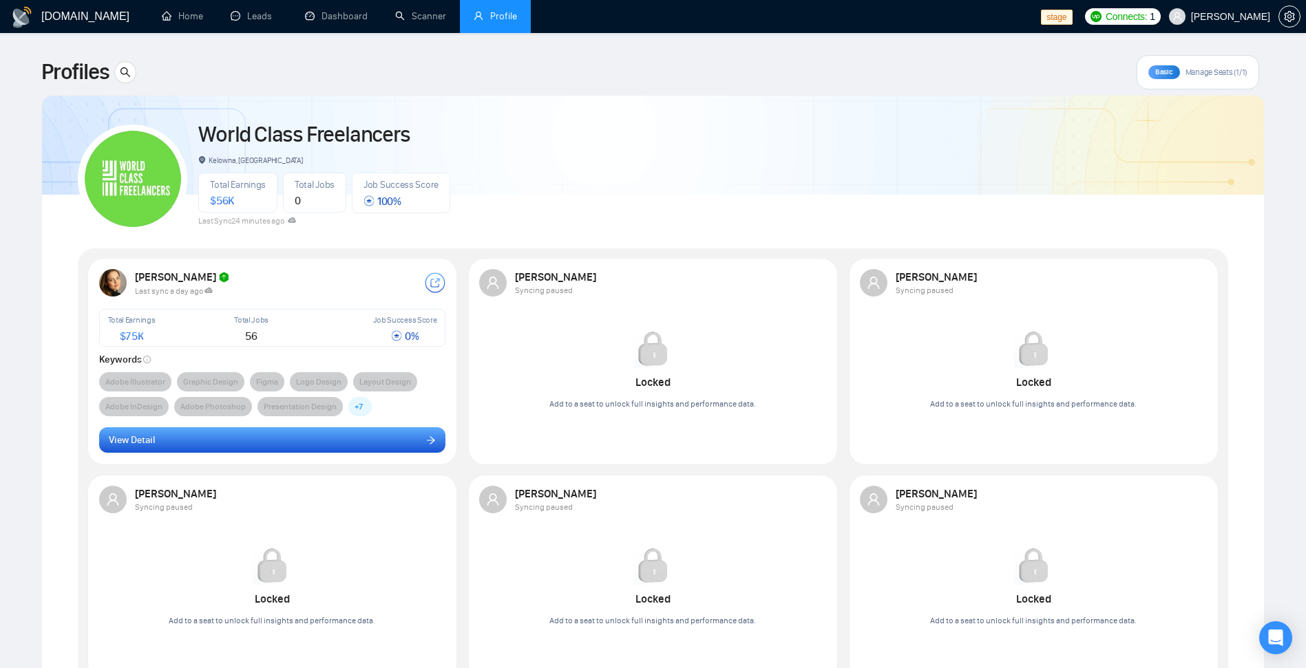
click at [357, 434] on button "View Detail" at bounding box center [272, 440] width 347 height 26
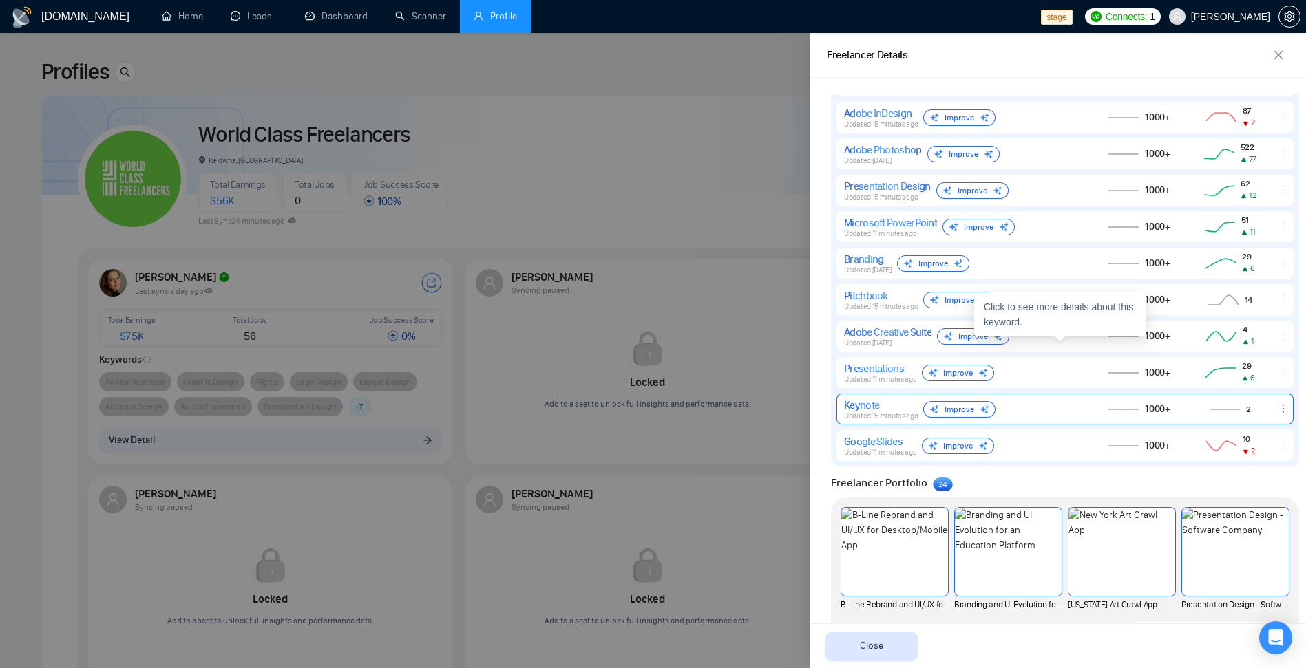
scroll to position [807, 0]
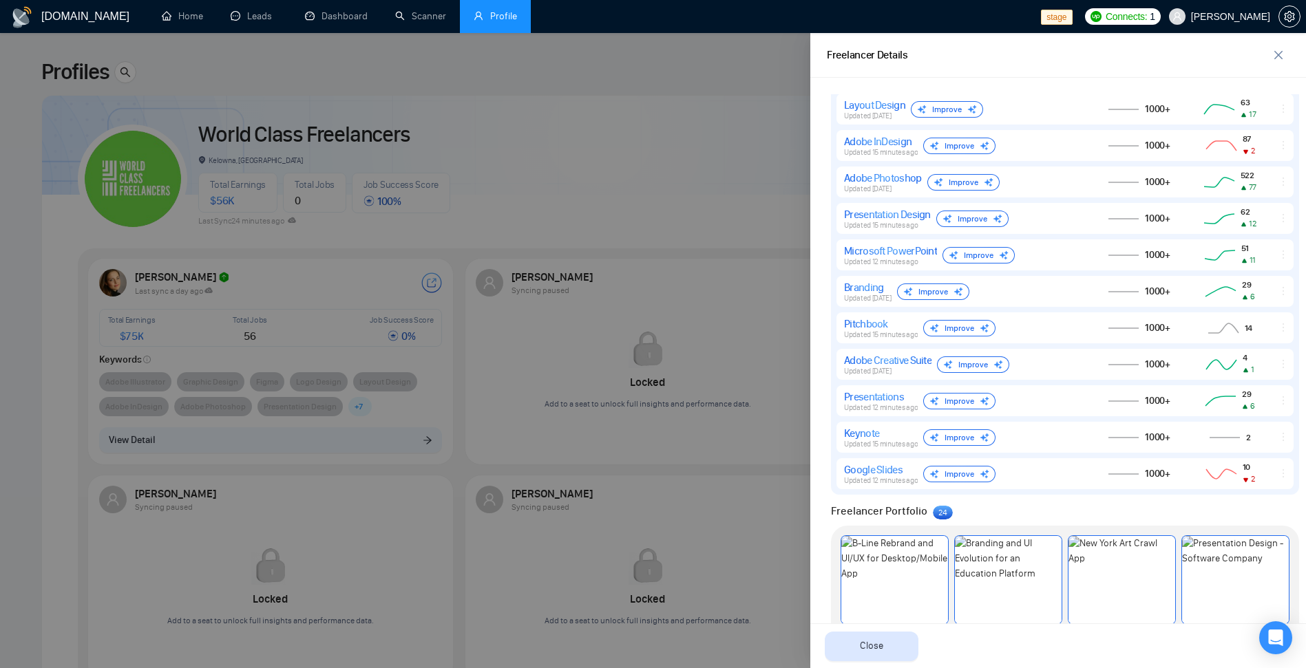
drag, startPoint x: 668, startPoint y: 284, endPoint x: 625, endPoint y: 354, distance: 82.5
click at [670, 282] on div at bounding box center [653, 350] width 1306 height 635
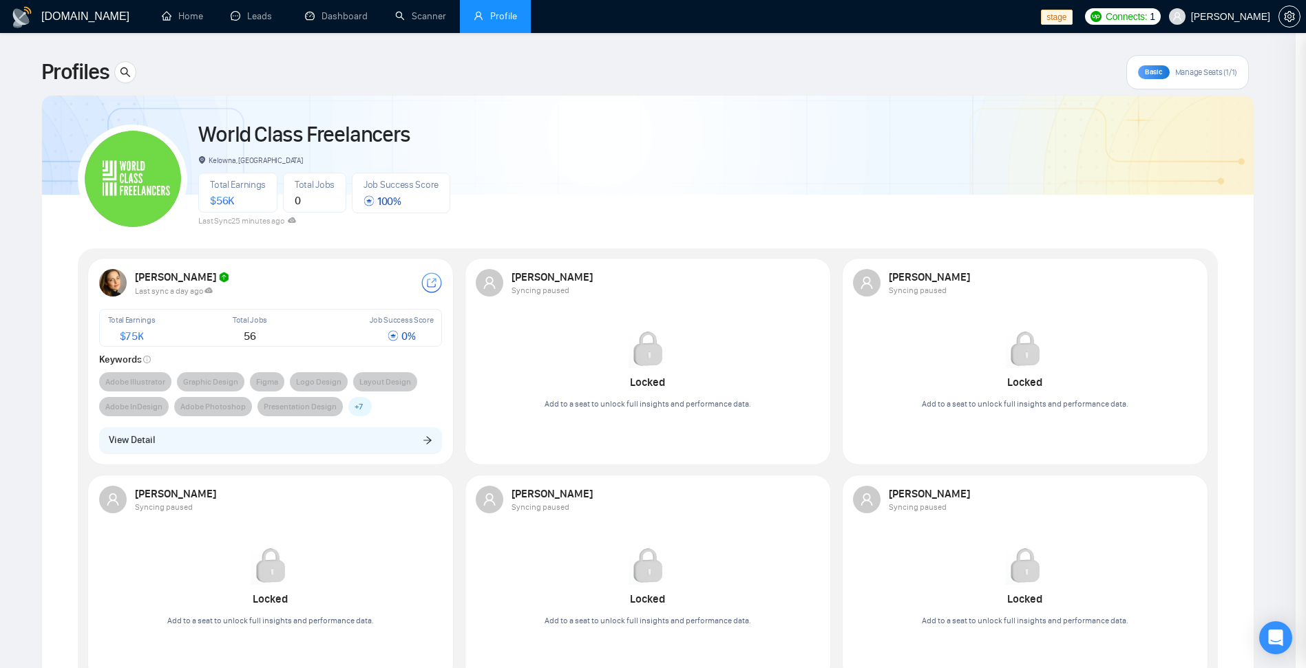
scroll to position [0, 0]
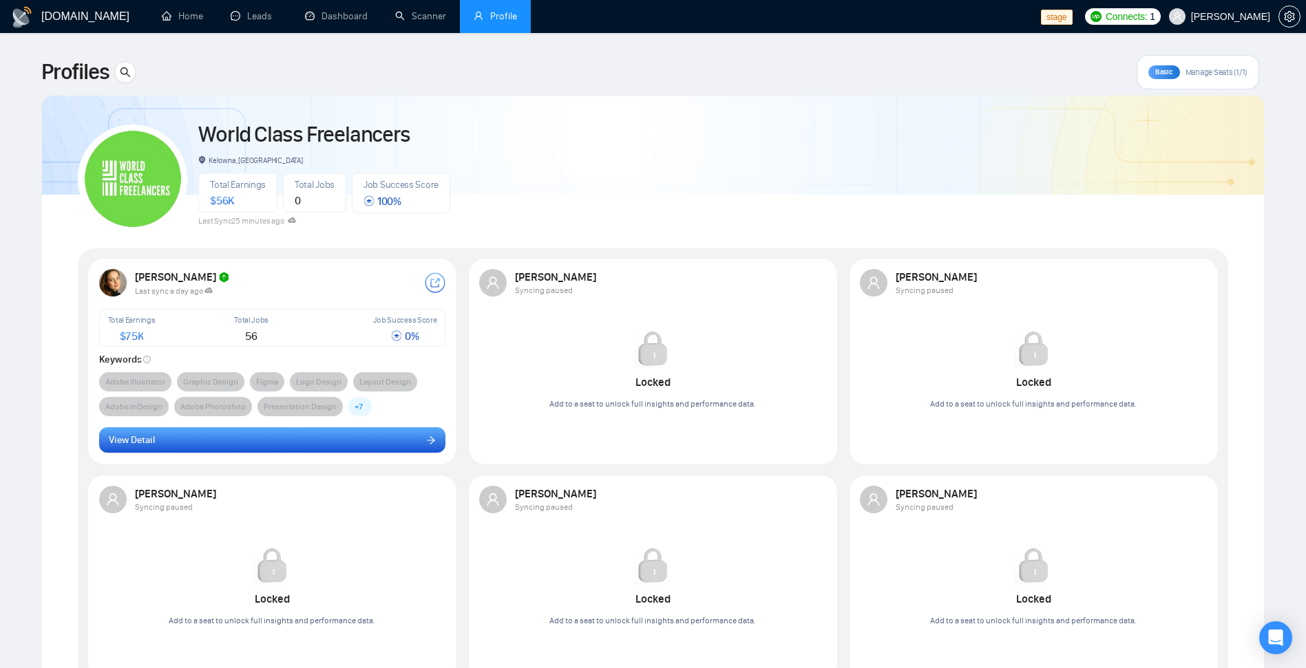
click at [401, 446] on button "View Detail" at bounding box center [272, 440] width 347 height 26
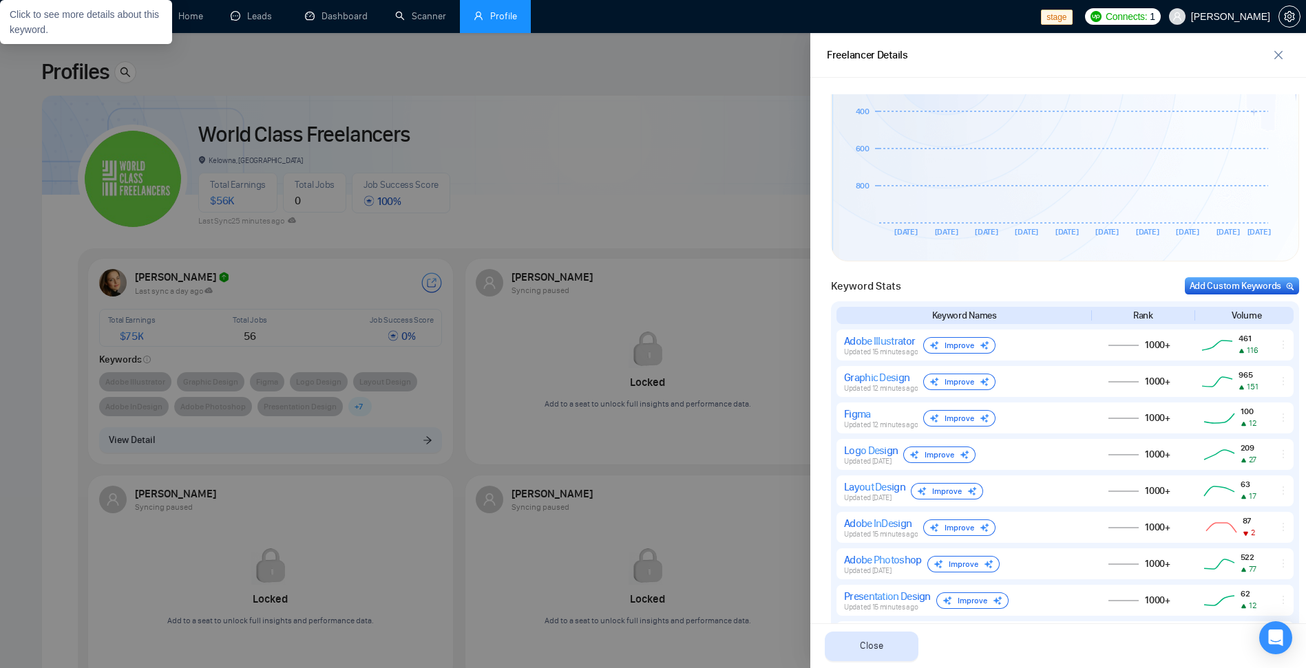
scroll to position [825, 0]
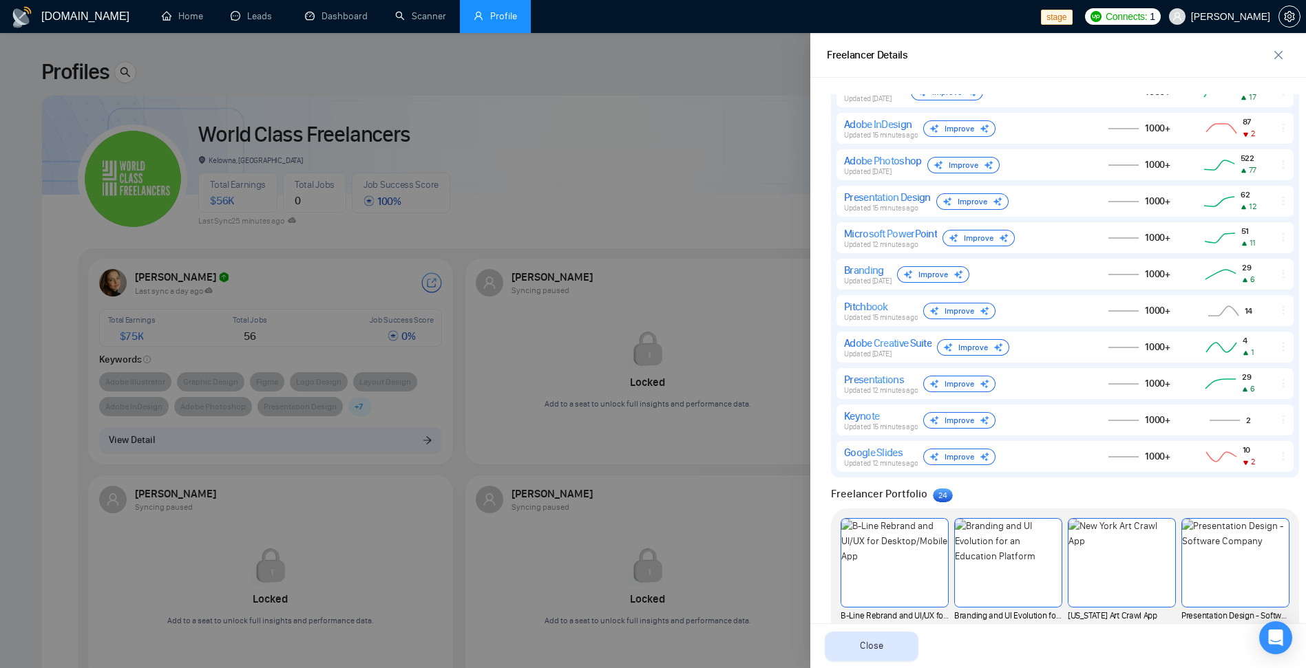
click at [642, 235] on div at bounding box center [653, 350] width 1306 height 635
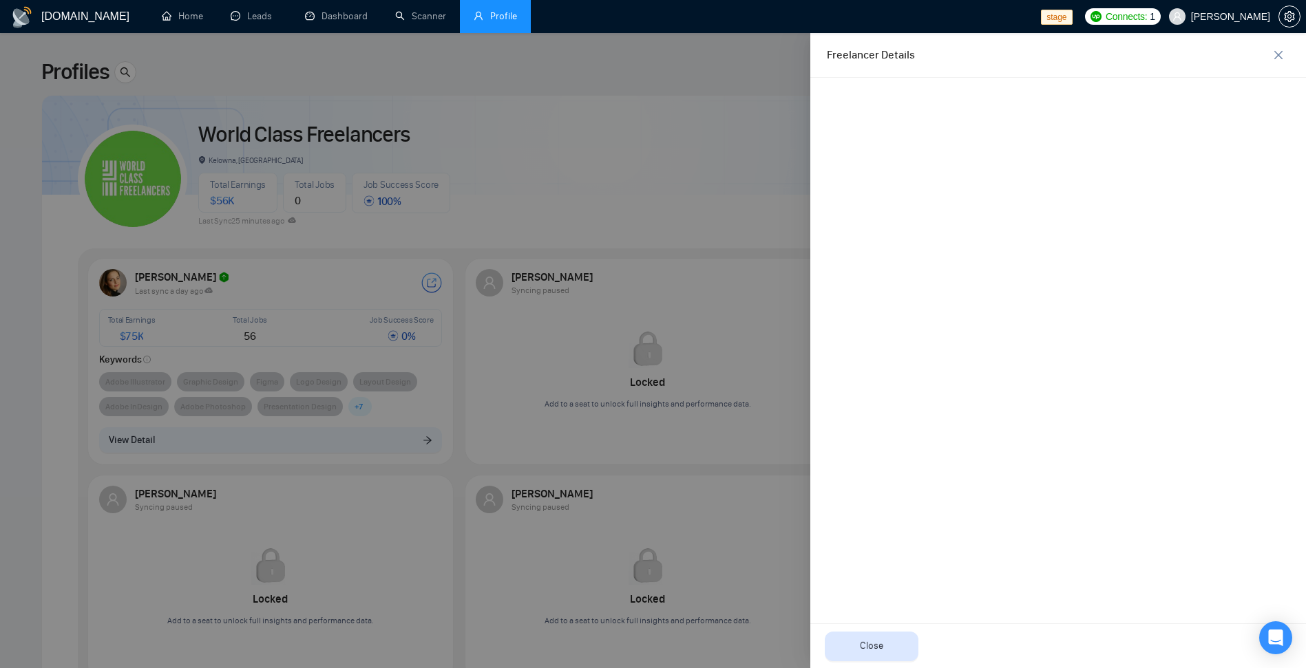
scroll to position [0, 0]
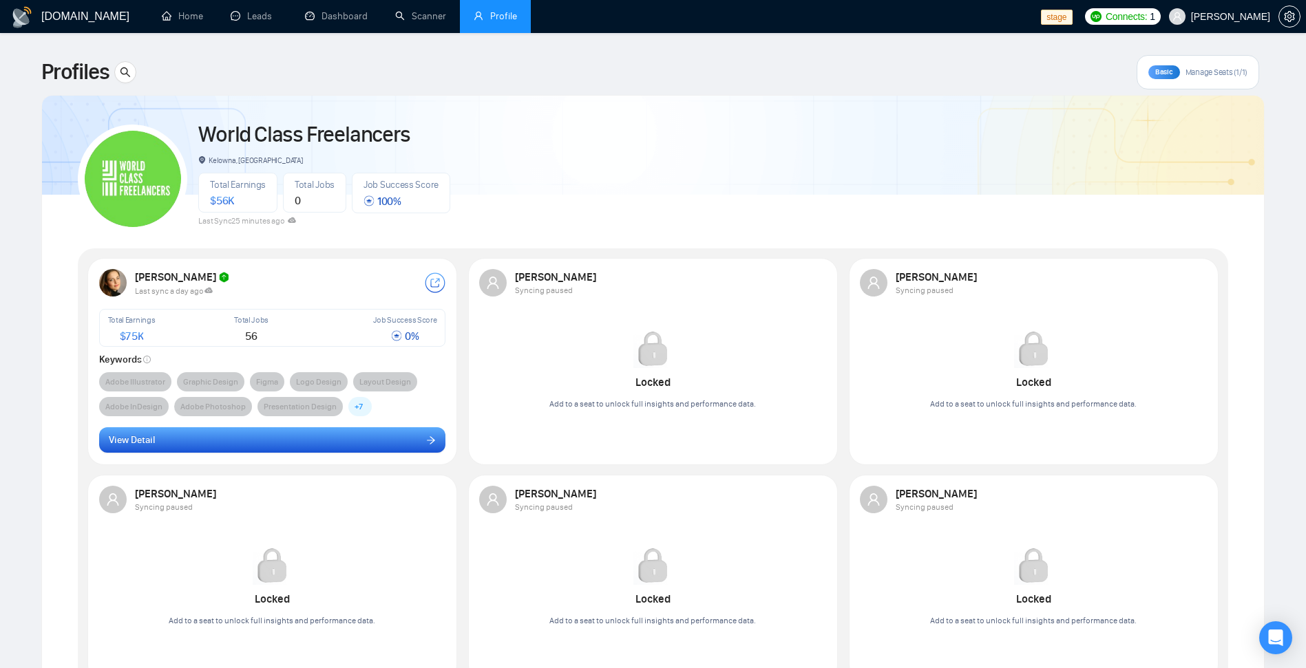
click at [355, 445] on button "View Detail" at bounding box center [272, 440] width 347 height 26
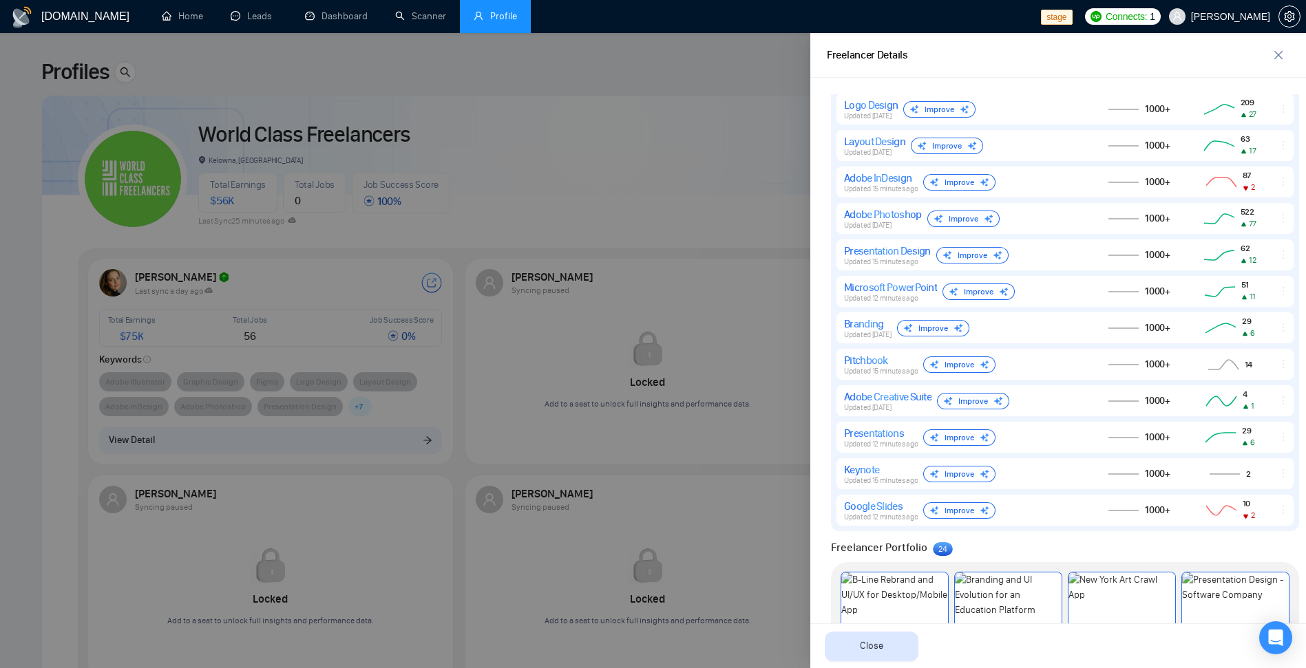
scroll to position [826, 0]
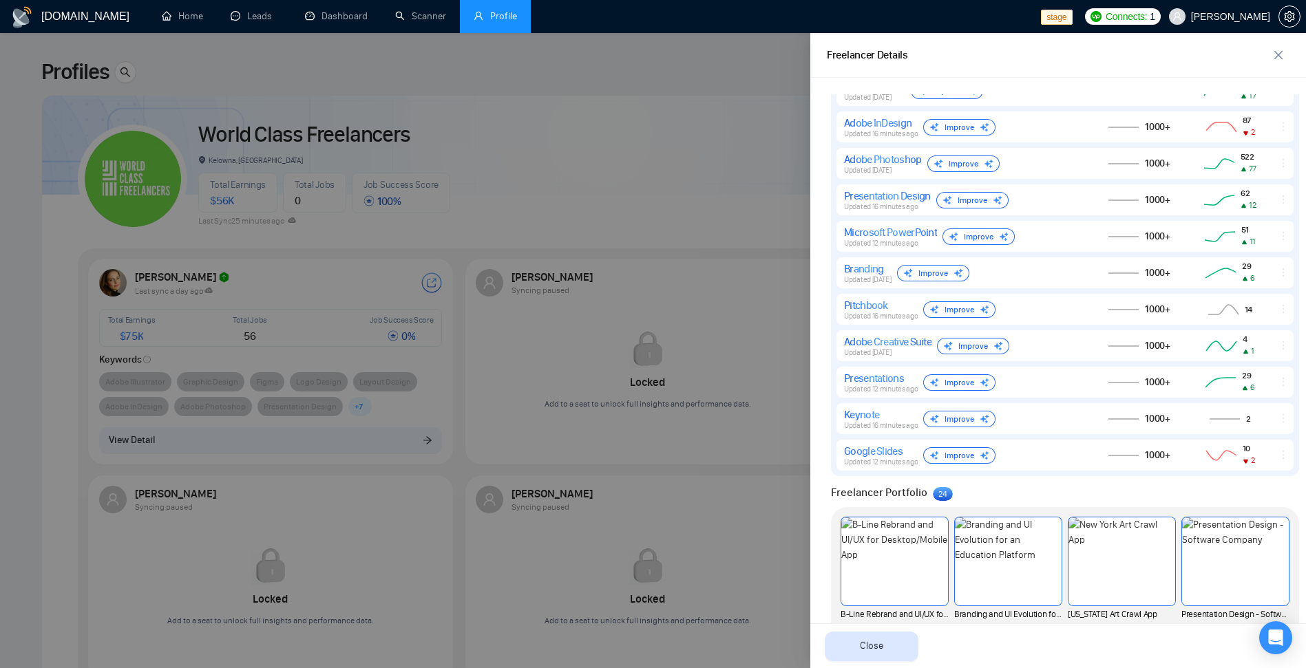
click at [753, 269] on div at bounding box center [653, 350] width 1306 height 635
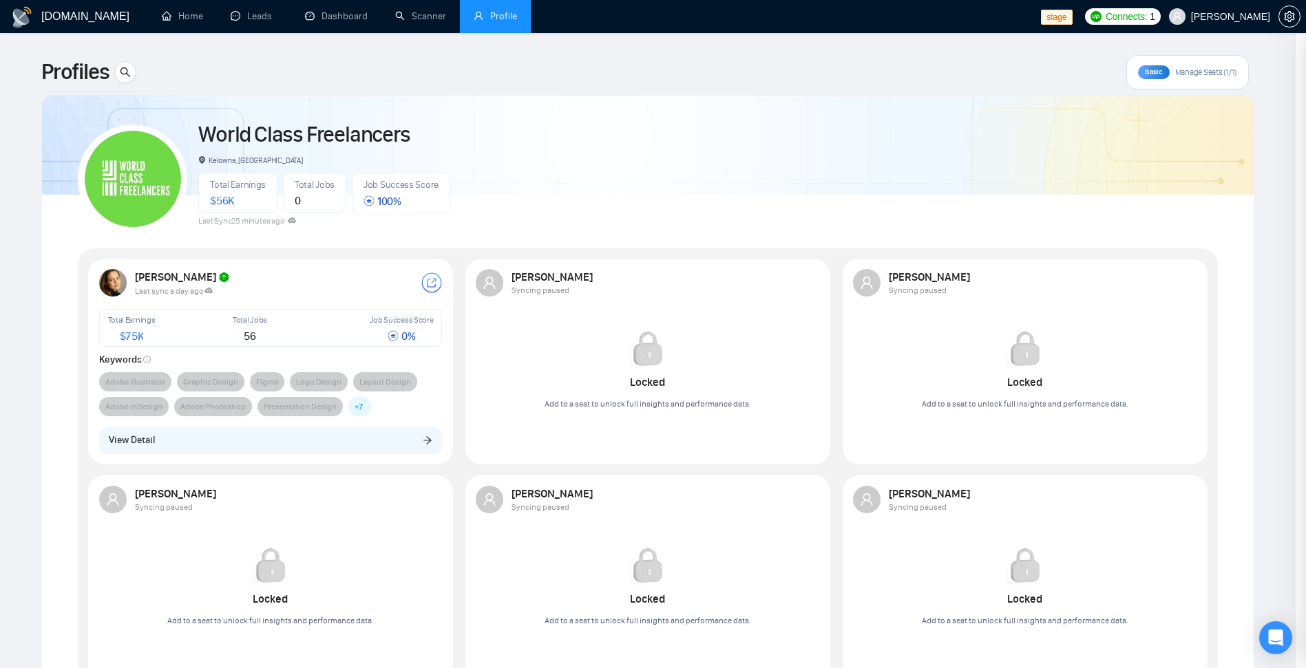
scroll to position [0, 0]
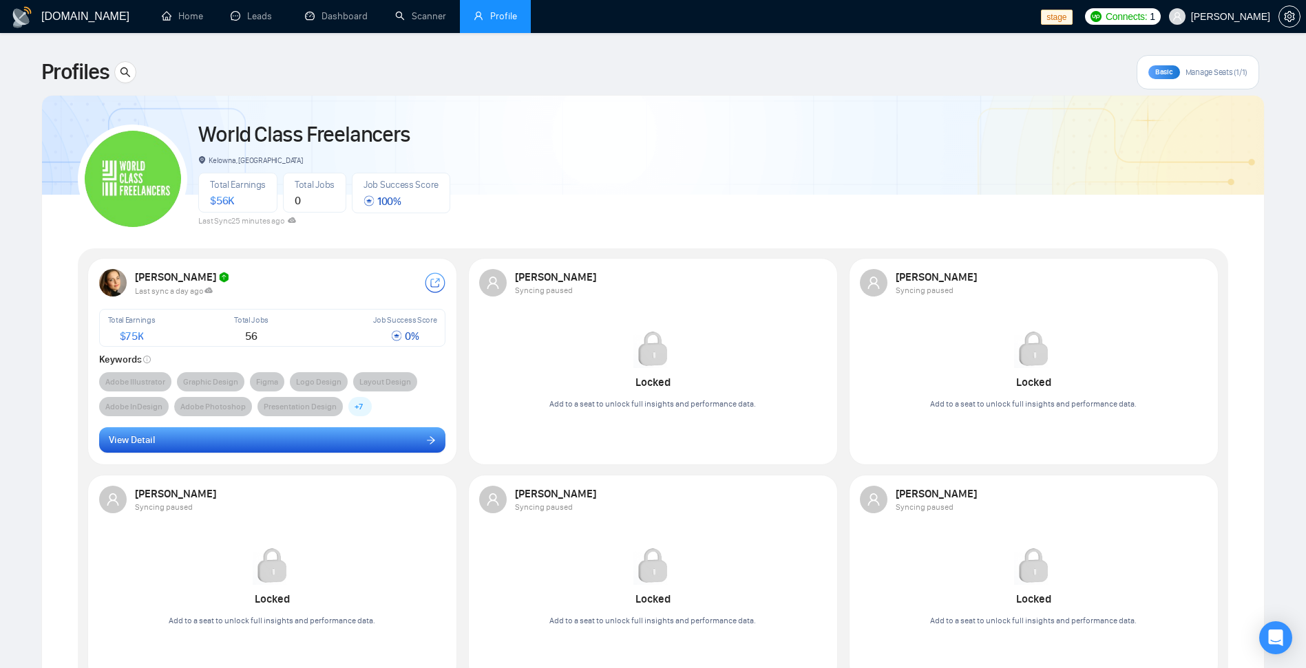
click at [355, 443] on button "View Detail" at bounding box center [272, 440] width 347 height 26
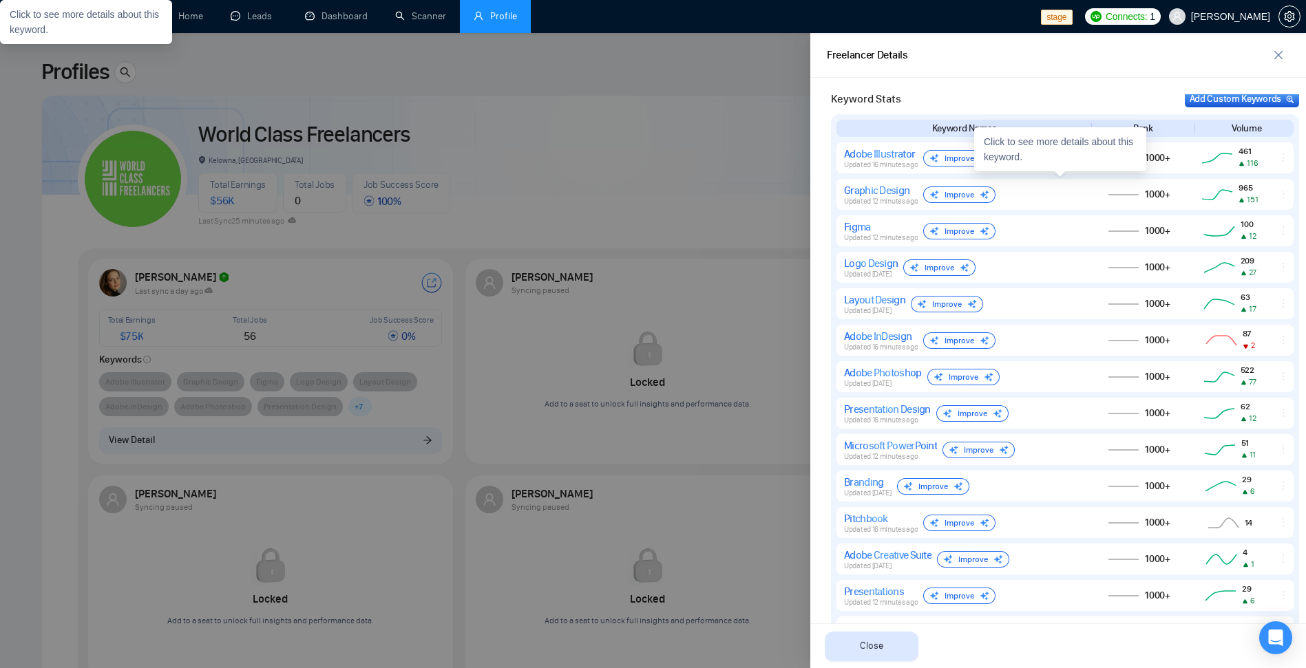
scroll to position [860, 0]
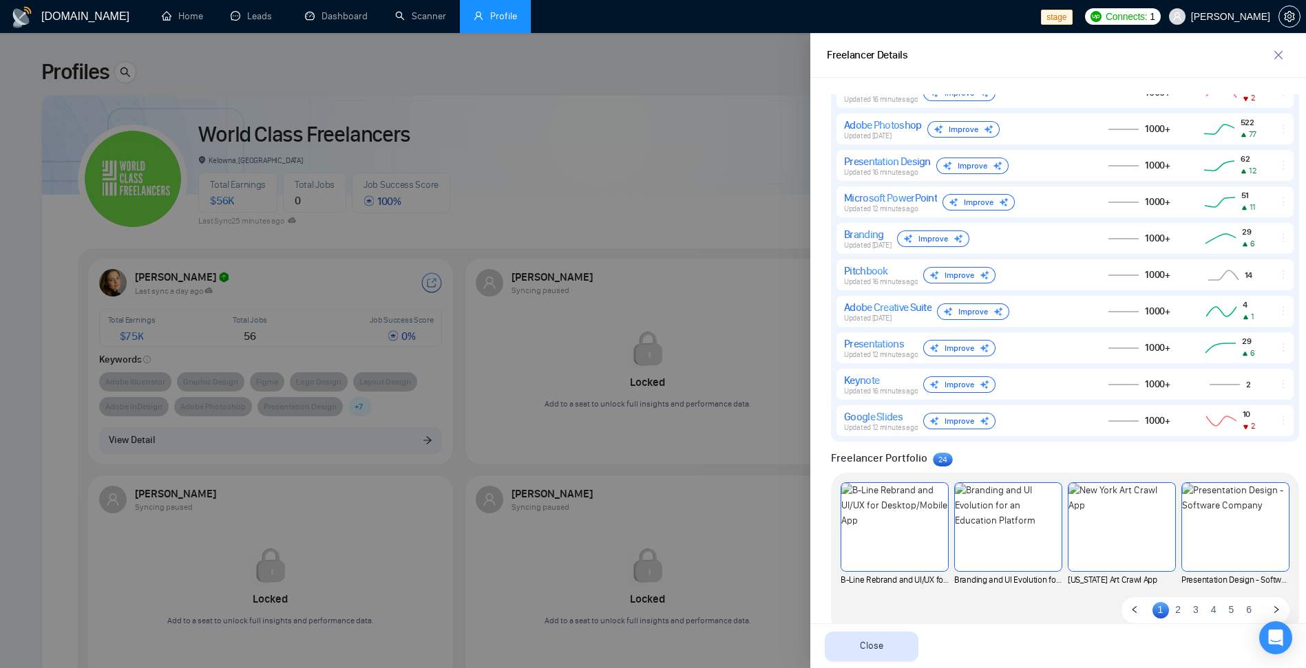
click at [711, 282] on div at bounding box center [653, 350] width 1306 height 635
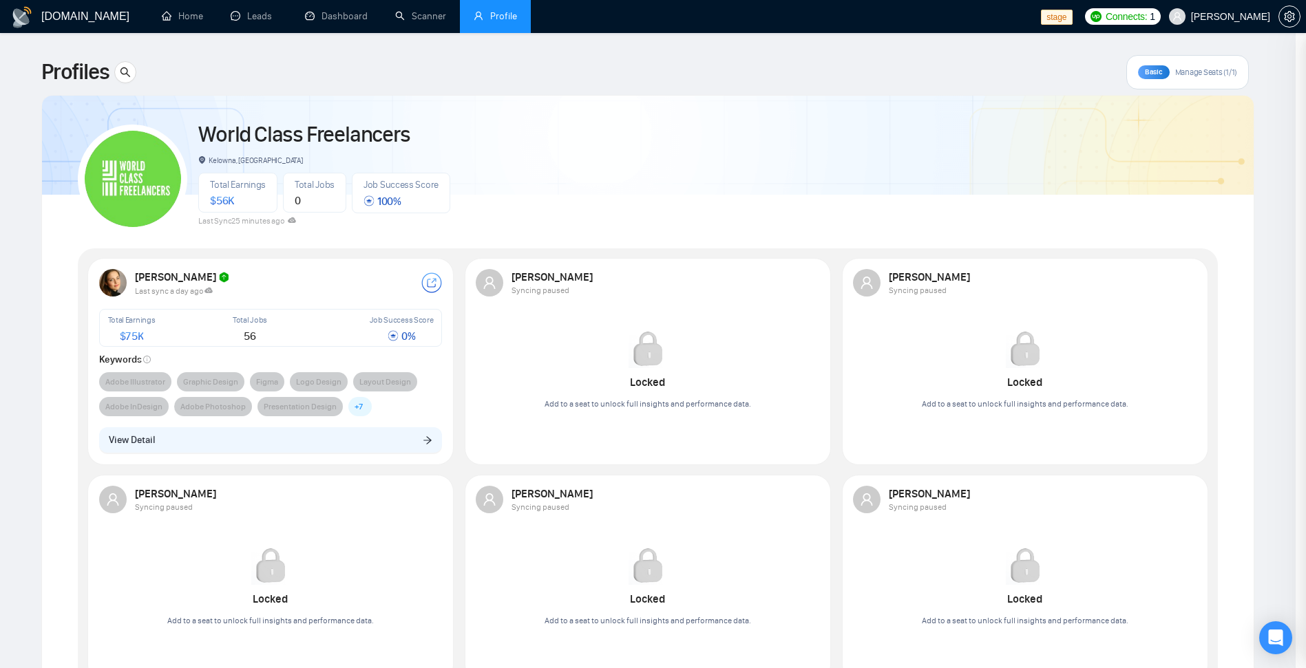
scroll to position [0, 0]
